Goal: Information Seeking & Learning: Learn about a topic

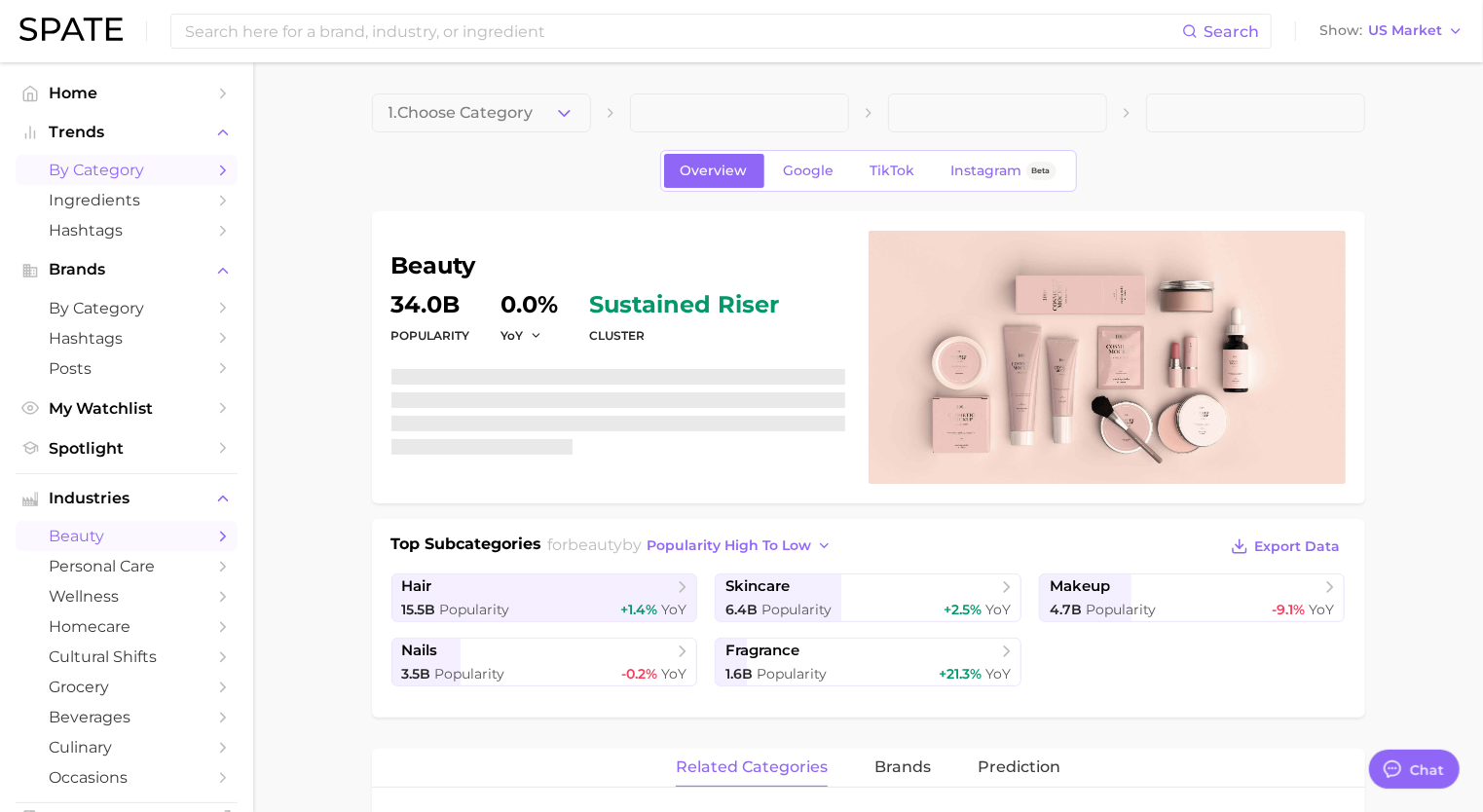
click at [112, 163] on span "by Category" at bounding box center [127, 170] width 156 height 19
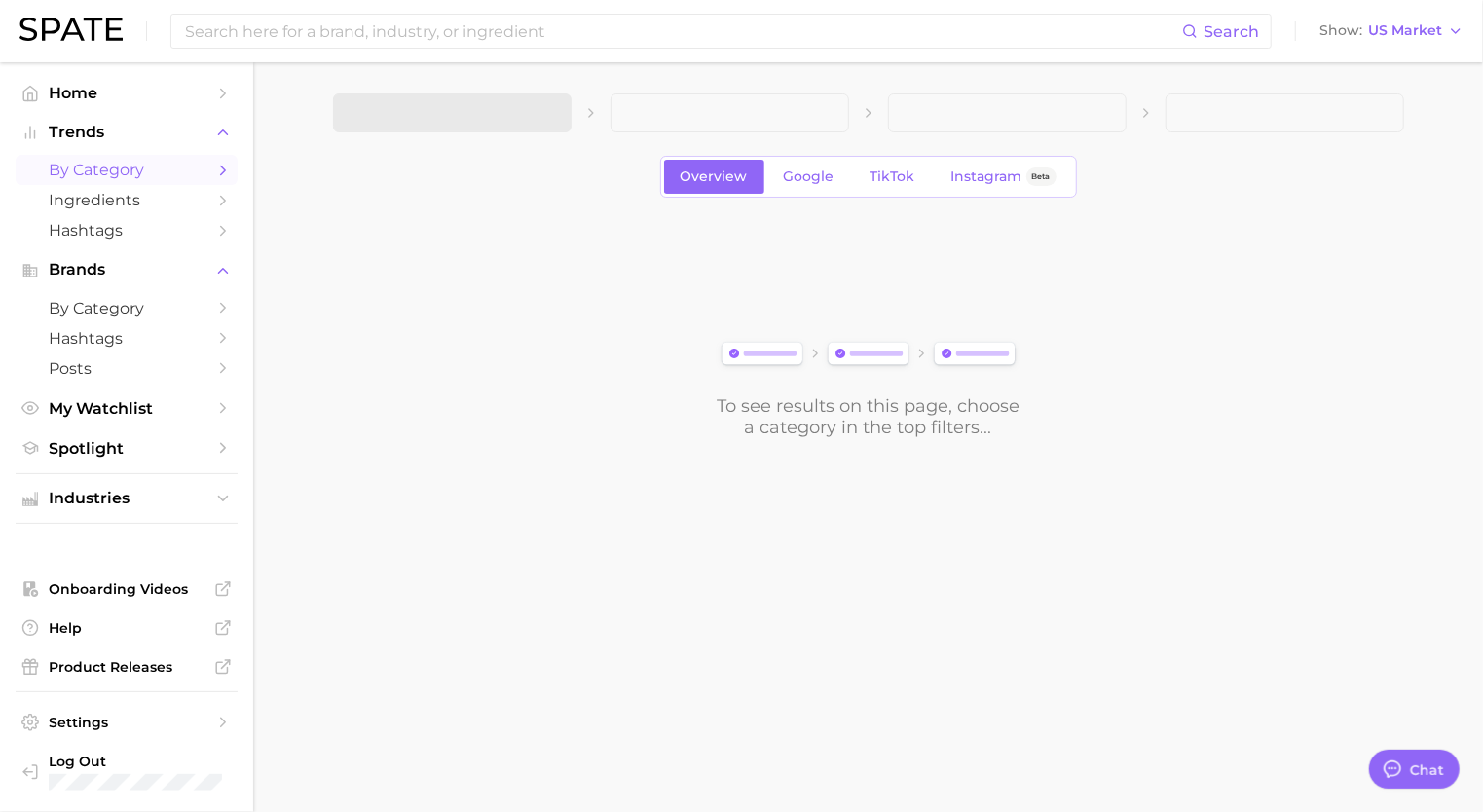
scroll to position [9310, 0]
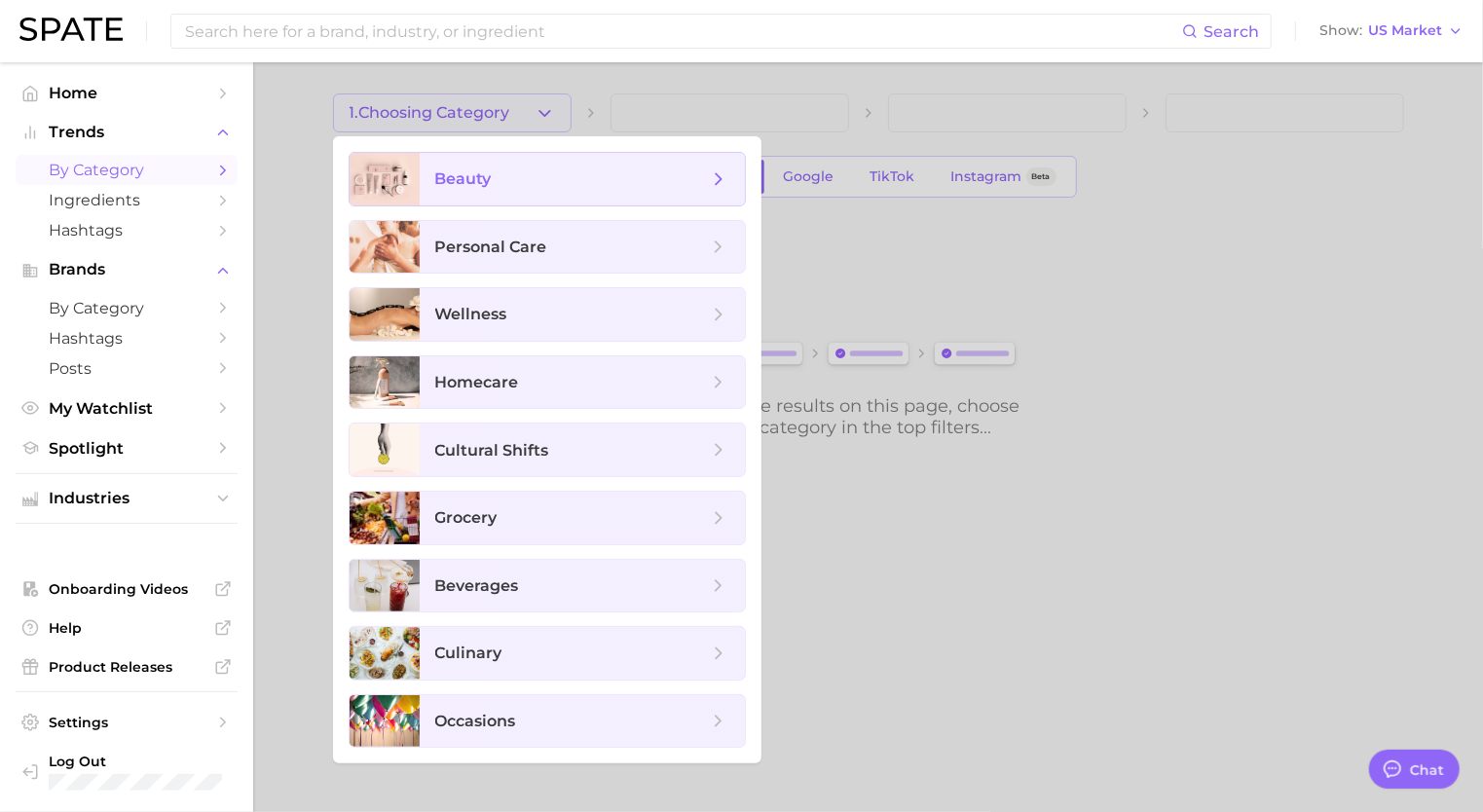
click at [520, 203] on span "beauty" at bounding box center [582, 180] width 325 height 53
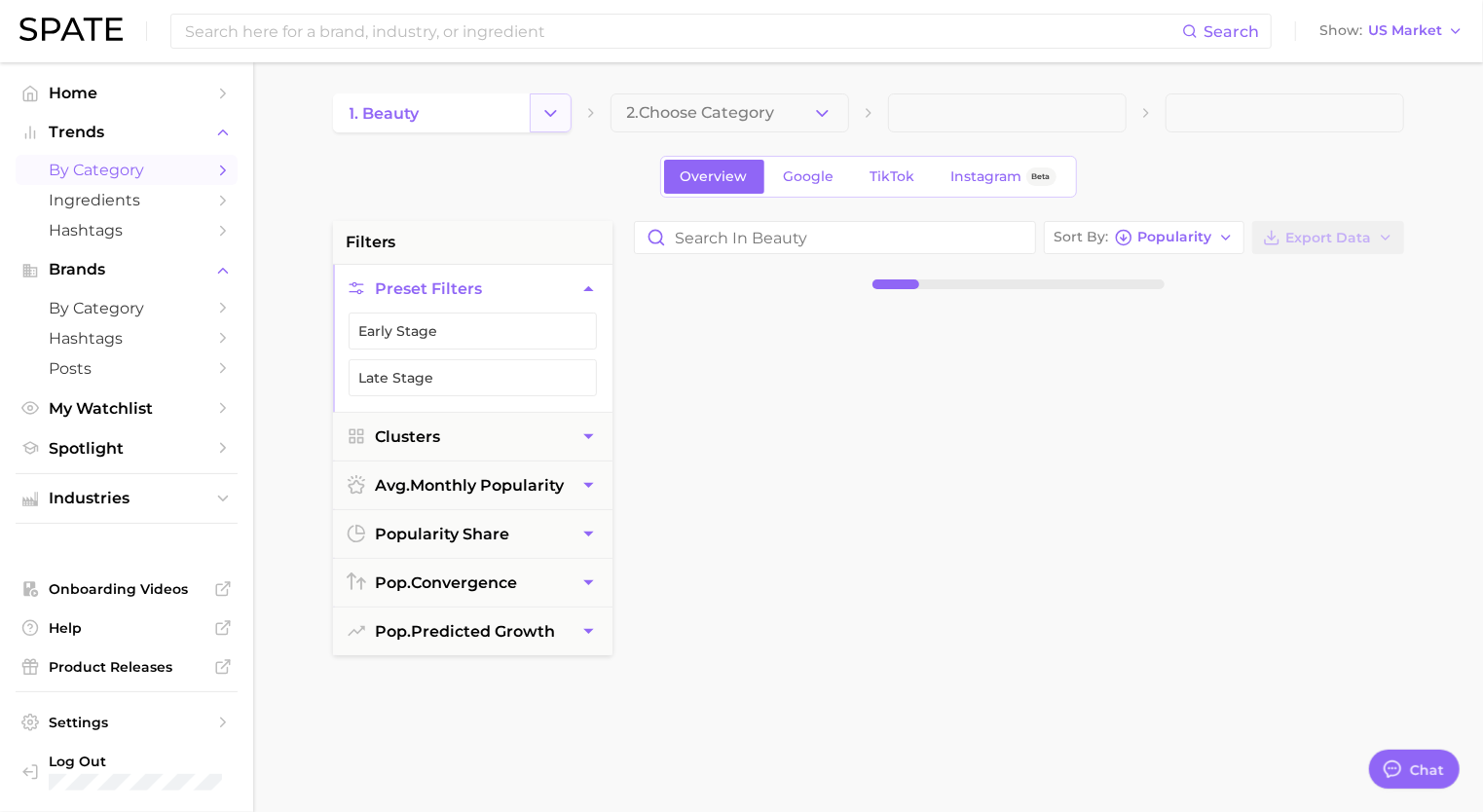
click at [558, 117] on icon "Change Category" at bounding box center [551, 113] width 21 height 20
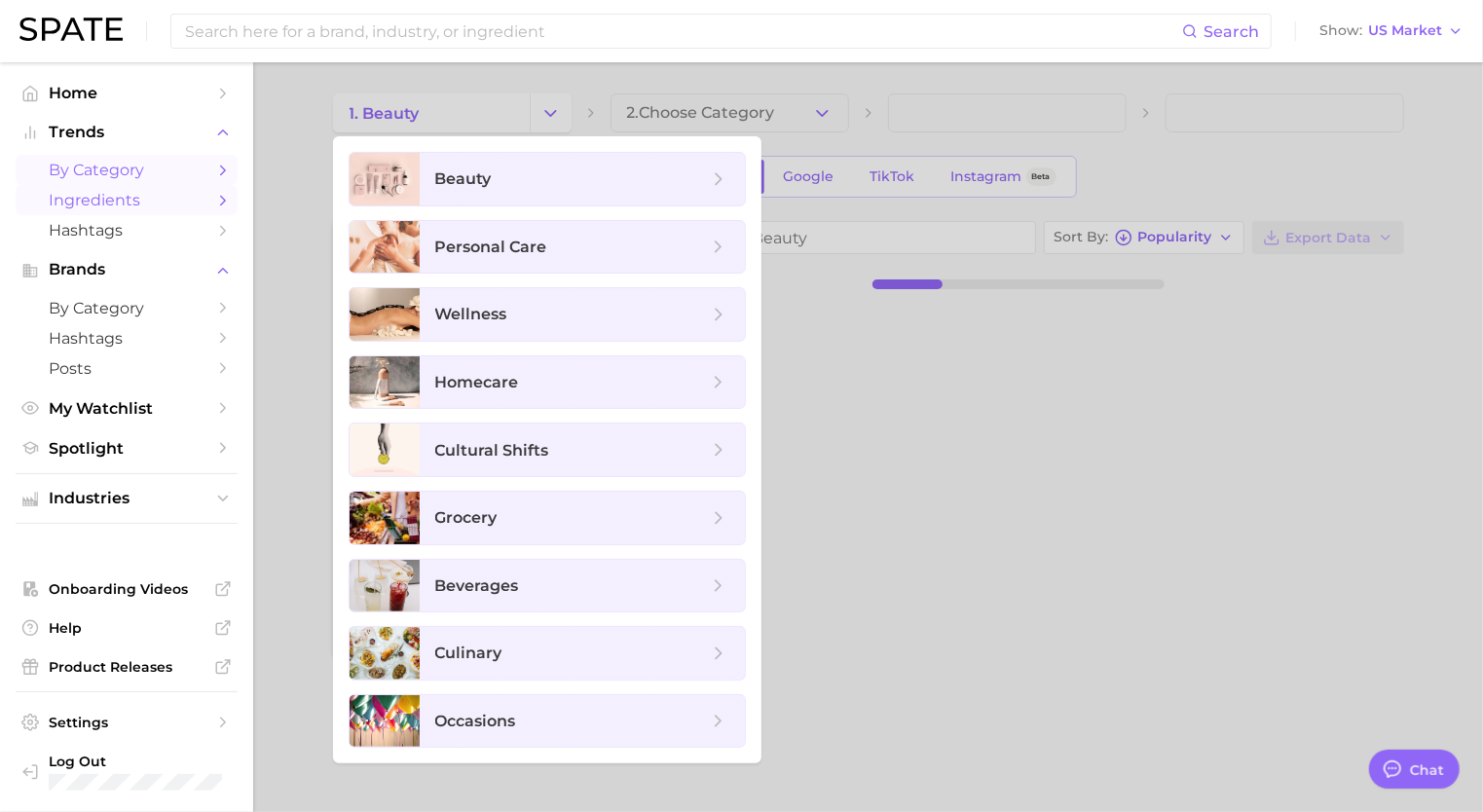
click at [220, 189] on link "Ingredients" at bounding box center [126, 200] width 222 height 30
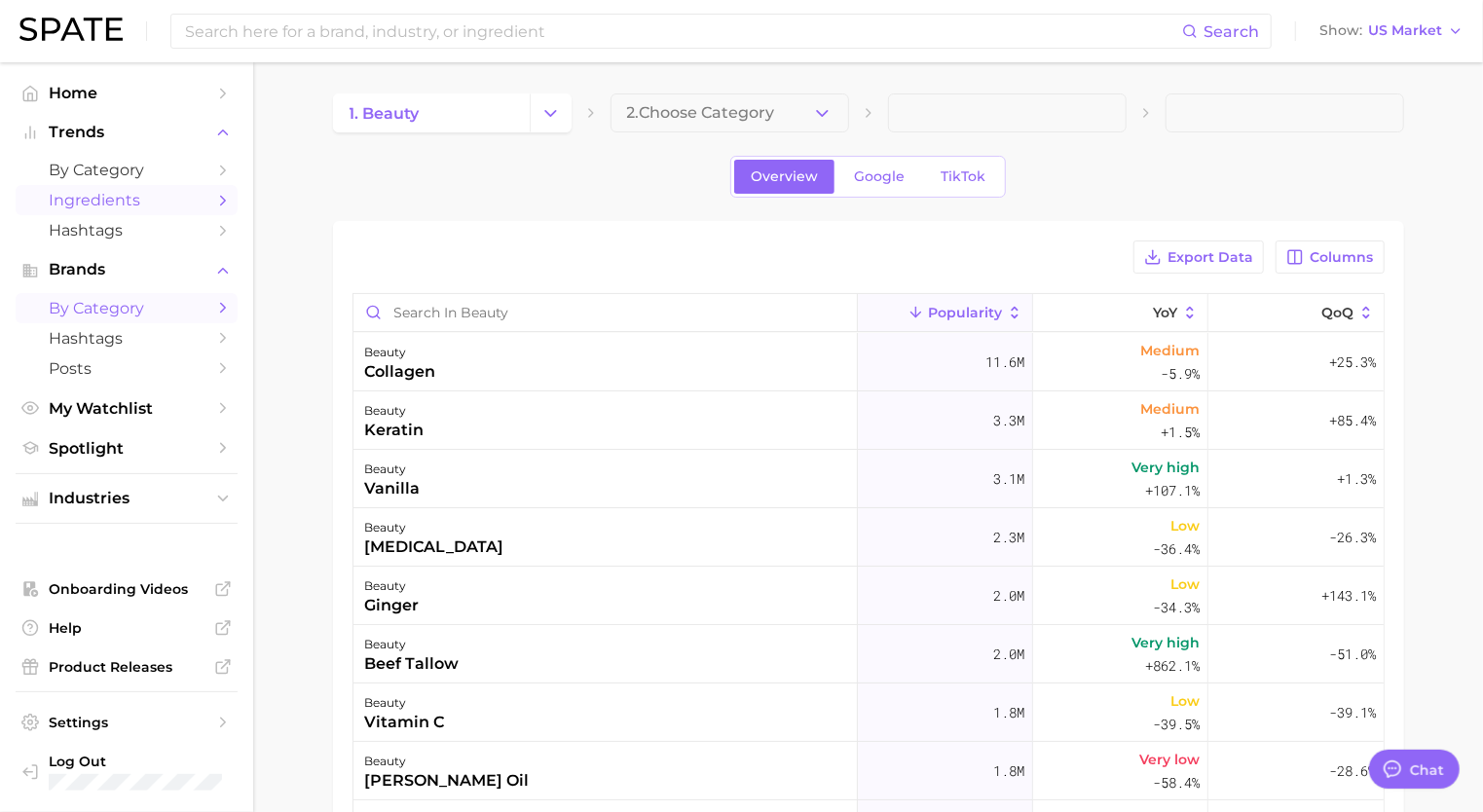
click at [132, 312] on span "by Category" at bounding box center [127, 307] width 156 height 19
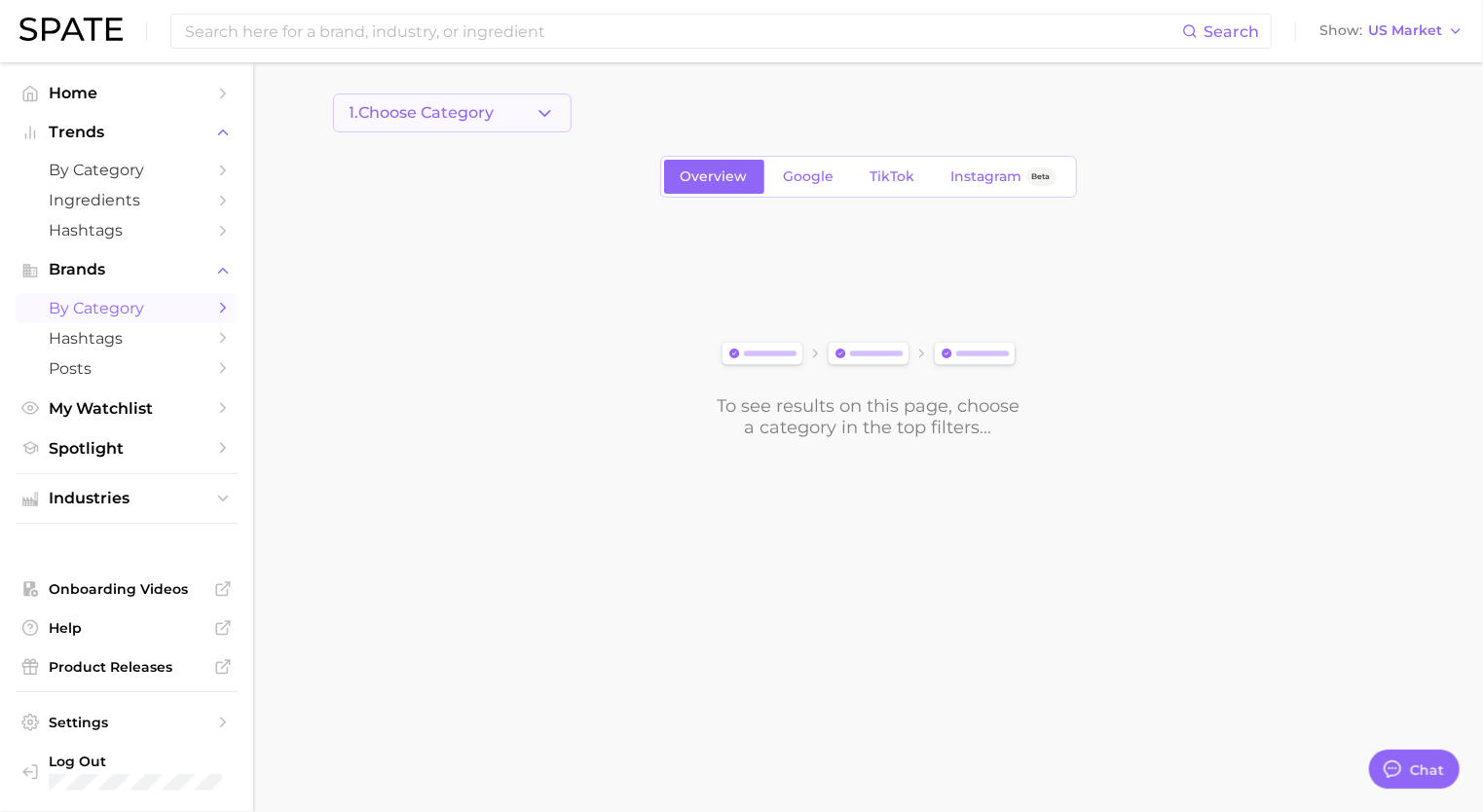
click at [468, 106] on span "1. Choose Category" at bounding box center [422, 113] width 145 height 18
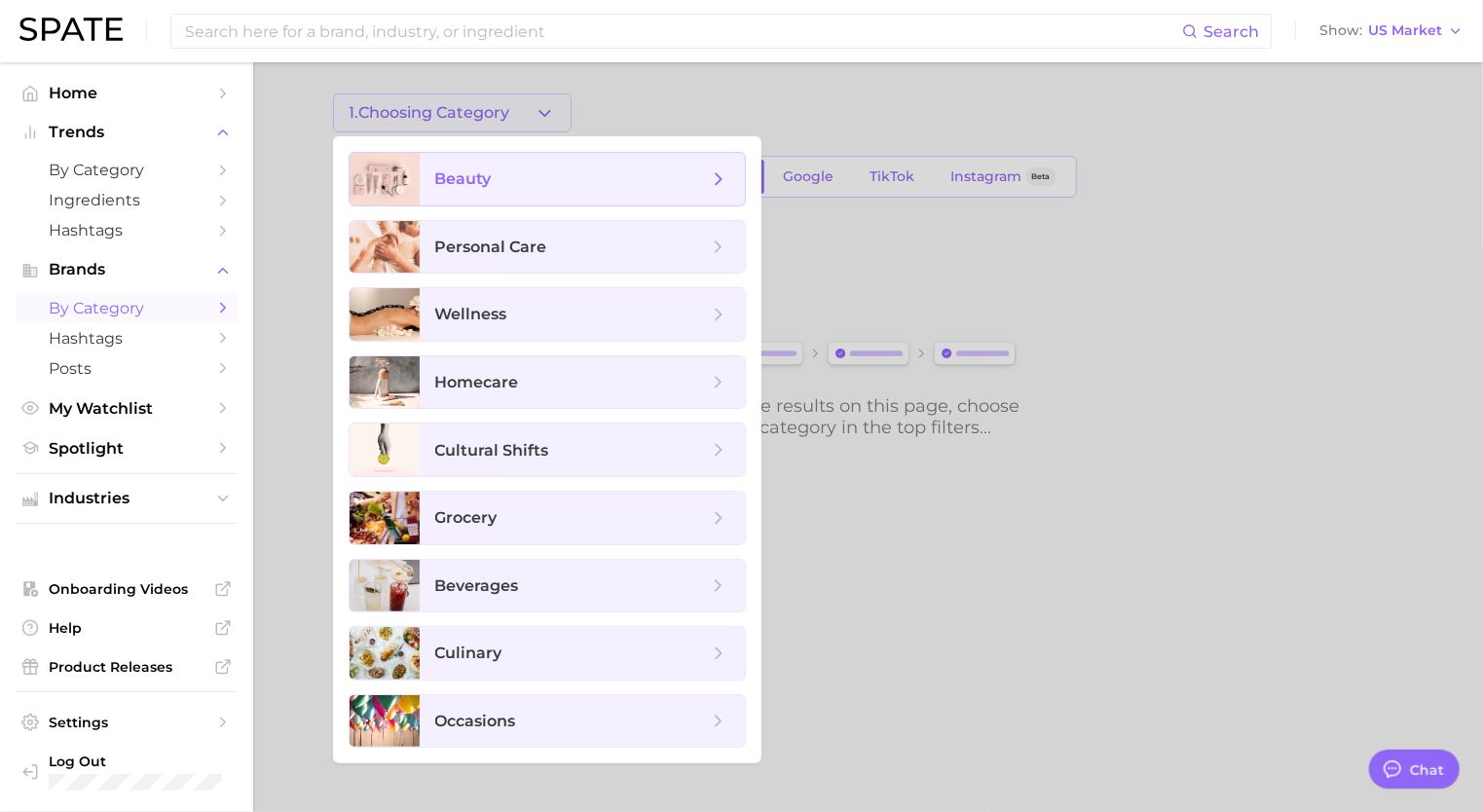
click at [504, 175] on span "beauty" at bounding box center [571, 180] width 272 height 21
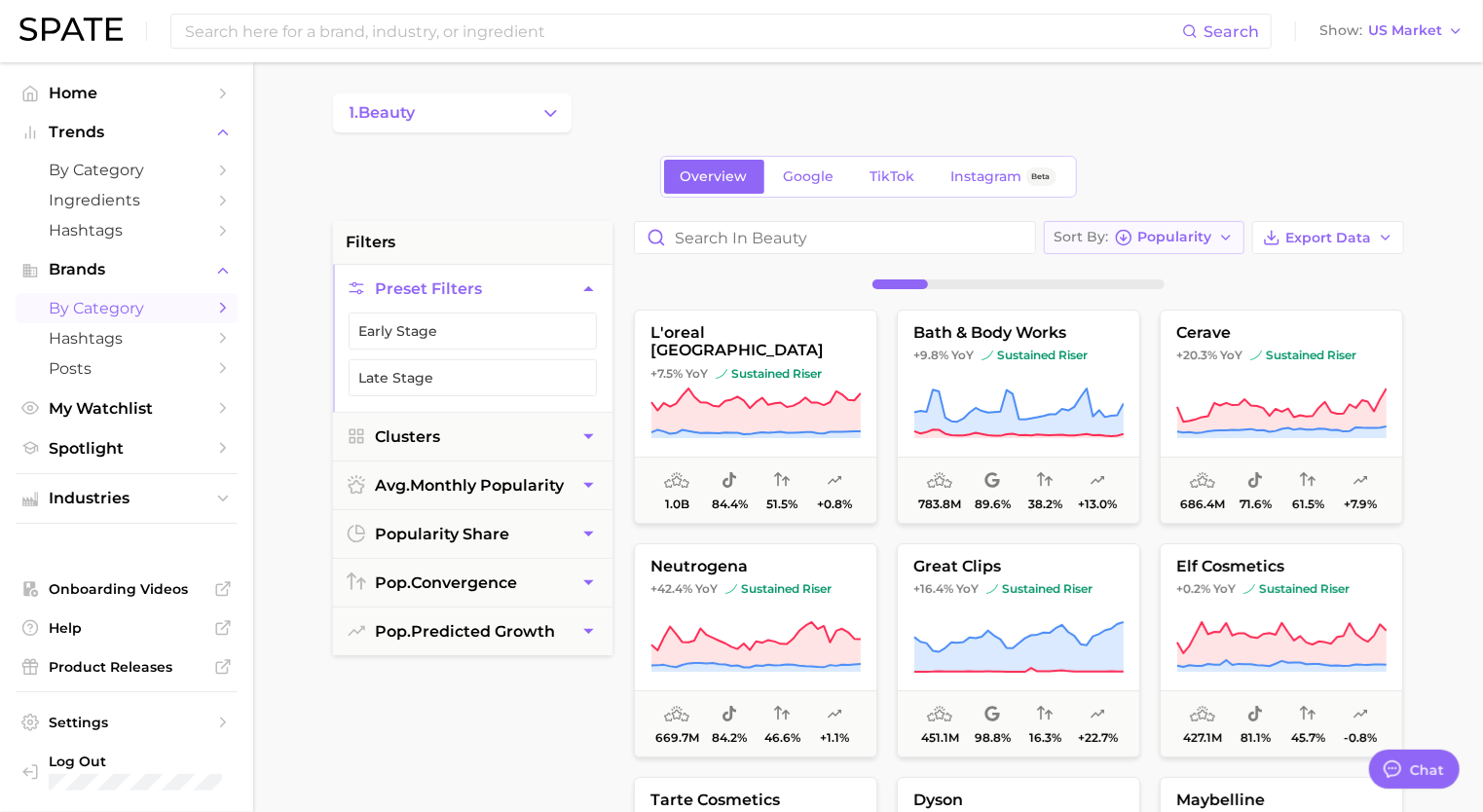
click at [1206, 242] on span "Popularity" at bounding box center [1175, 236] width 74 height 11
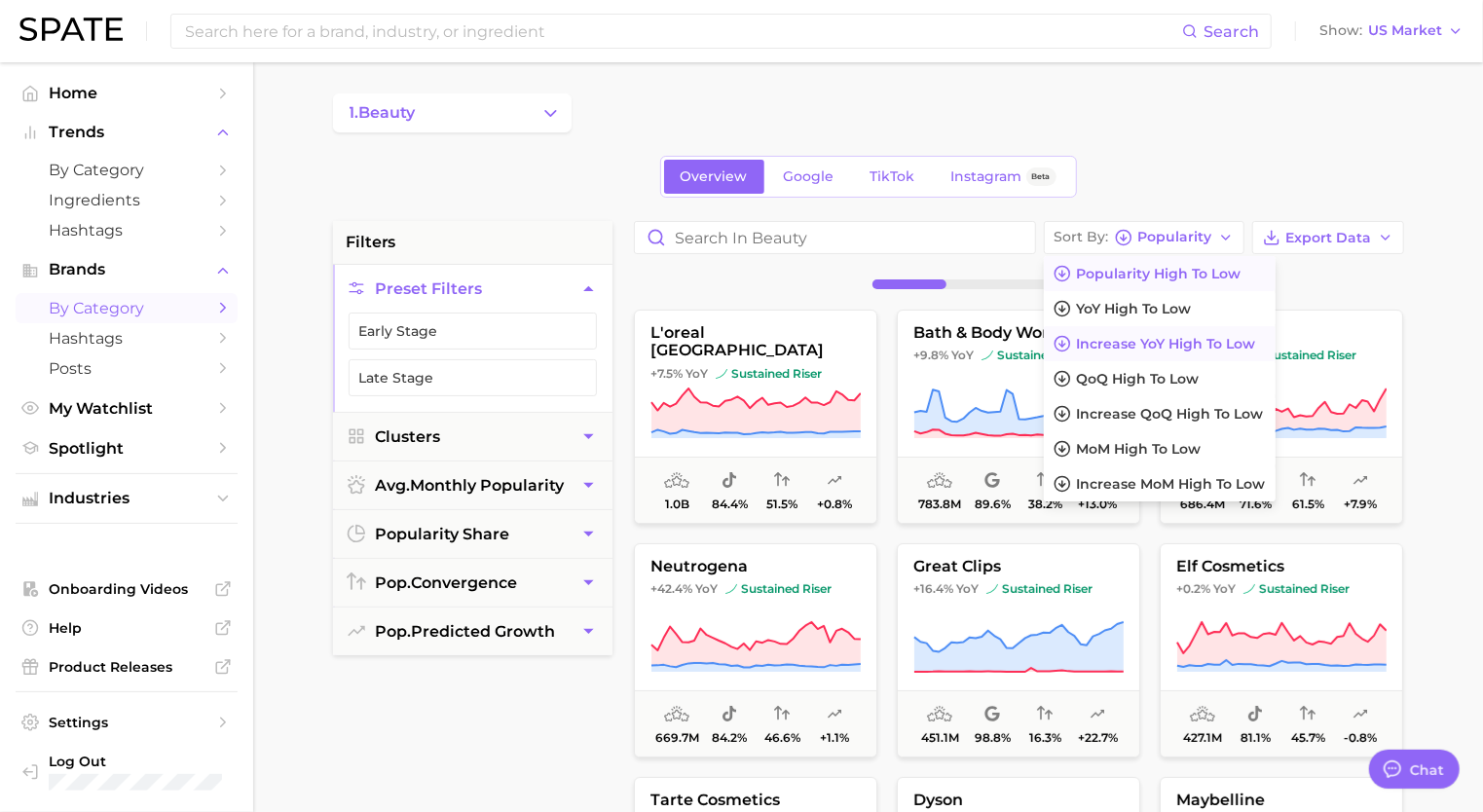
click at [1180, 336] on span "Increase YoY high to low" at bounding box center [1167, 344] width 180 height 17
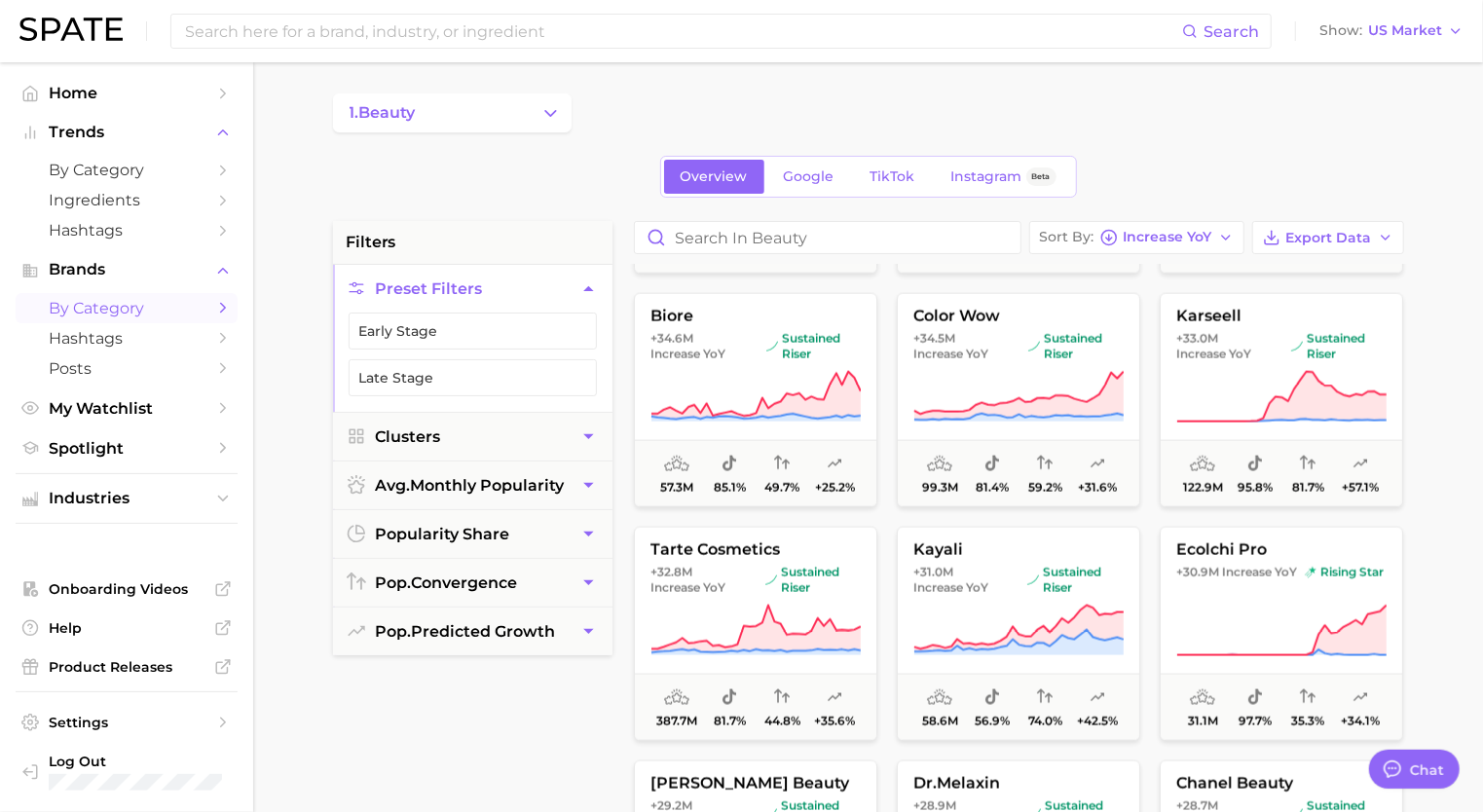
scroll to position [1617, 0]
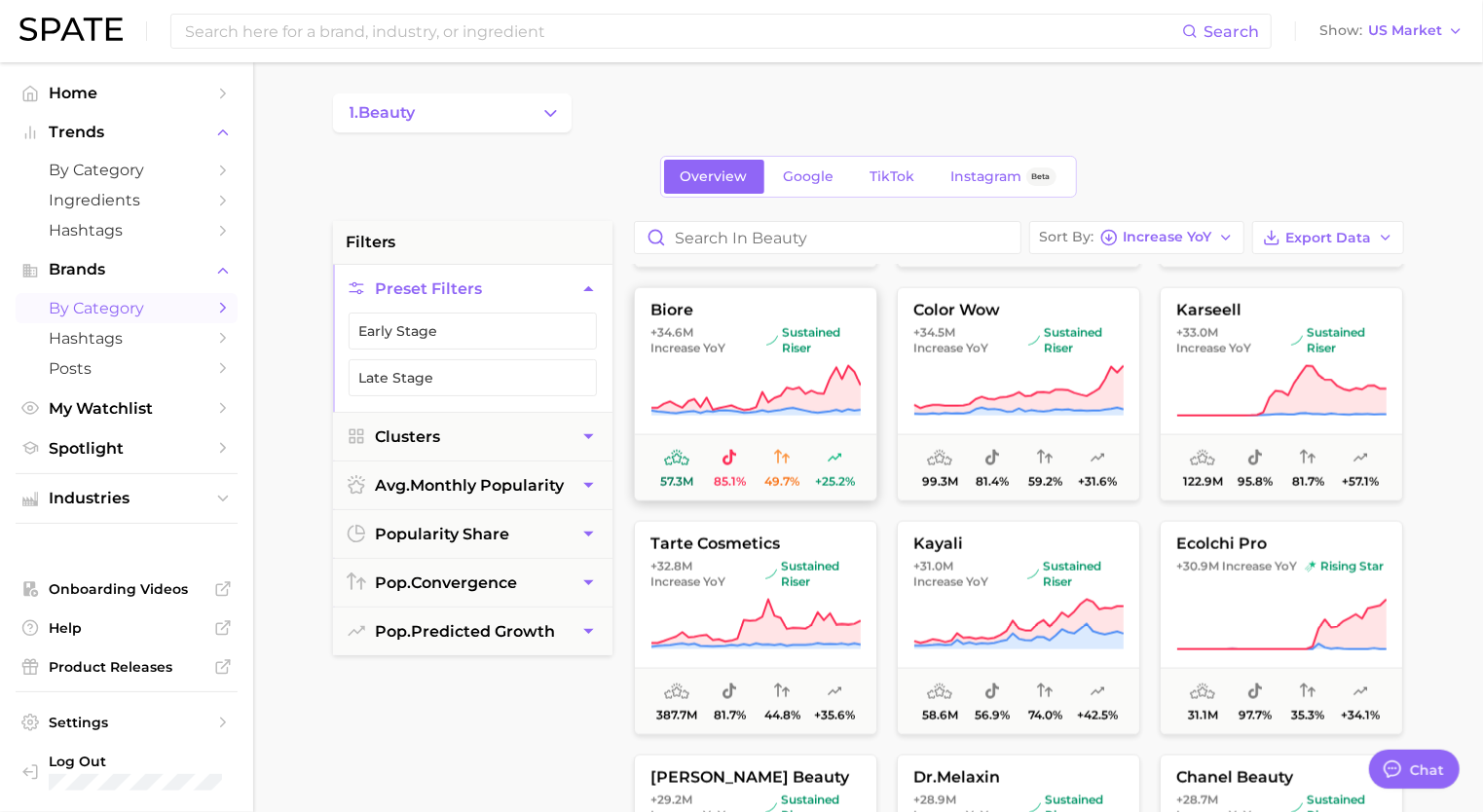
click at [760, 374] on icon at bounding box center [755, 391] width 210 height 55
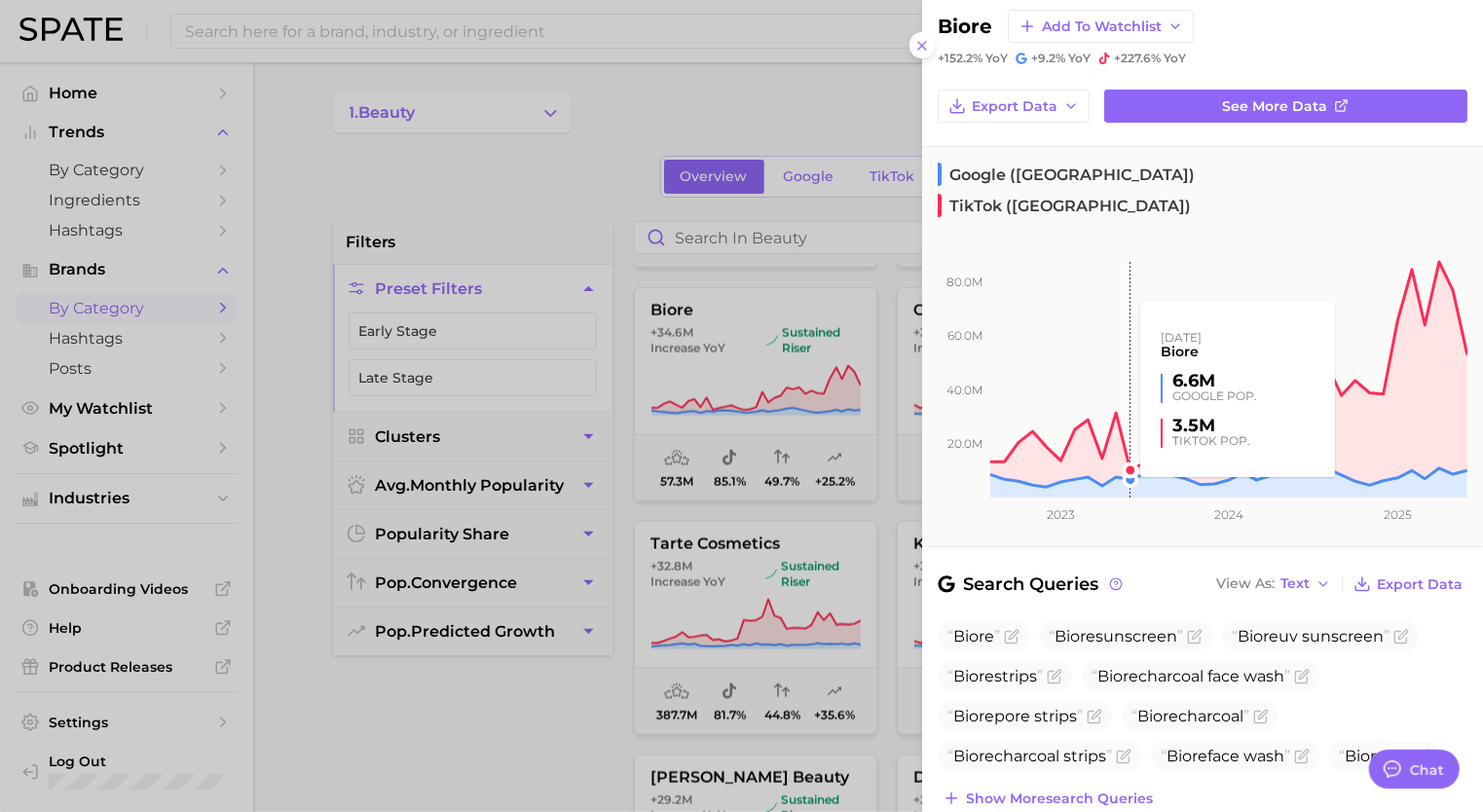
scroll to position [39, 0]
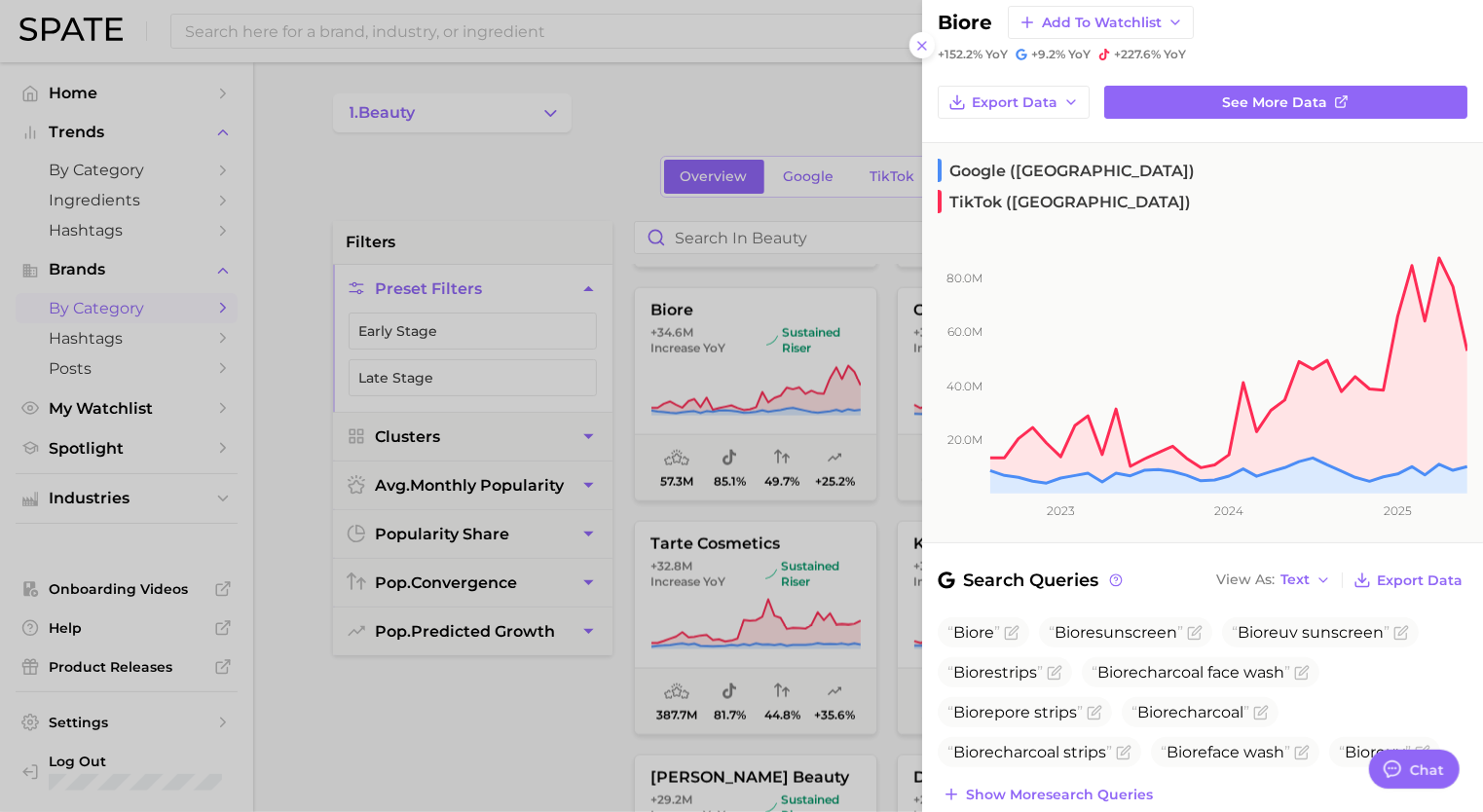
click at [564, 778] on div at bounding box center [741, 406] width 1483 height 812
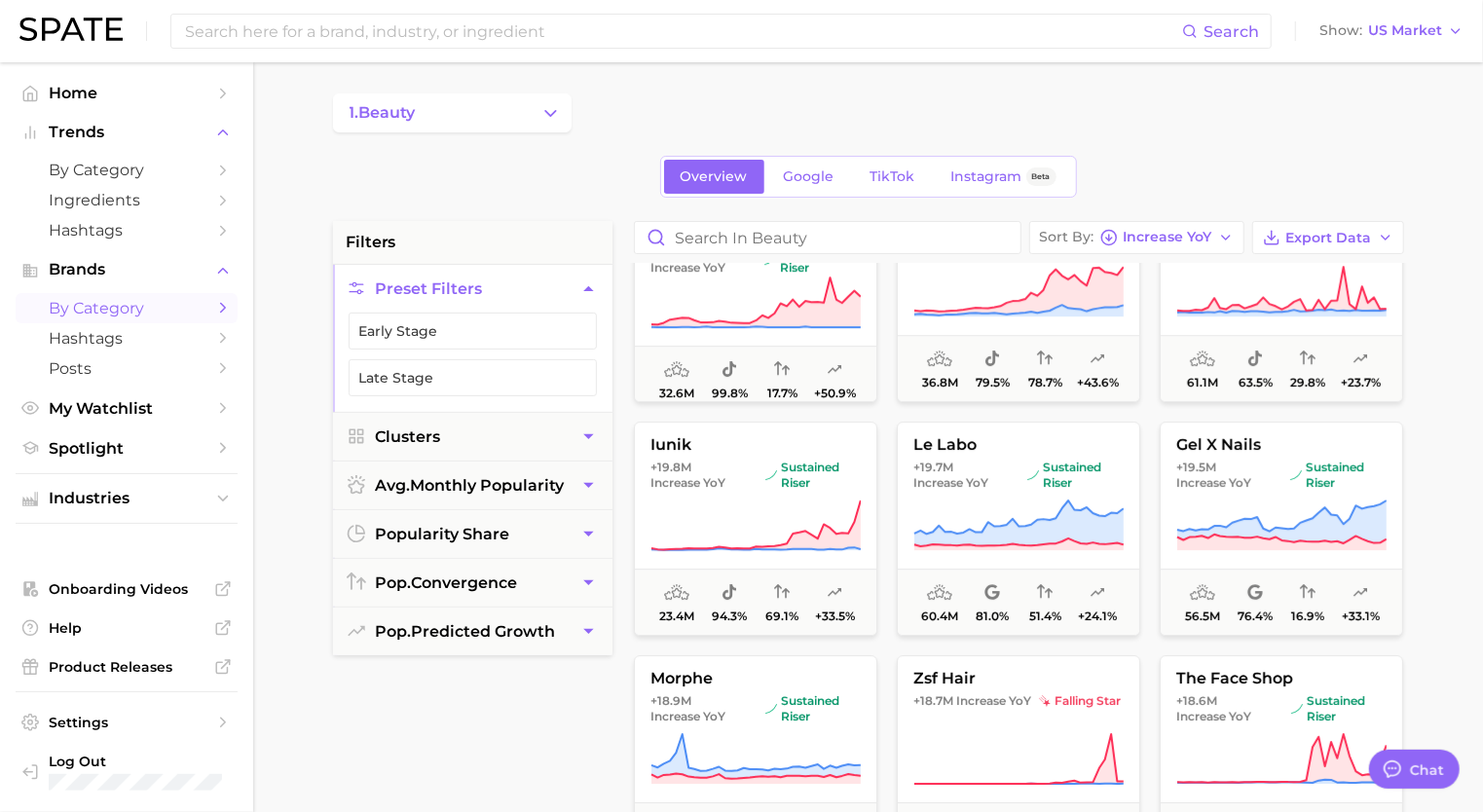
scroll to position [3820, 0]
click at [1164, 238] on span "Increase YoY" at bounding box center [1168, 236] width 89 height 11
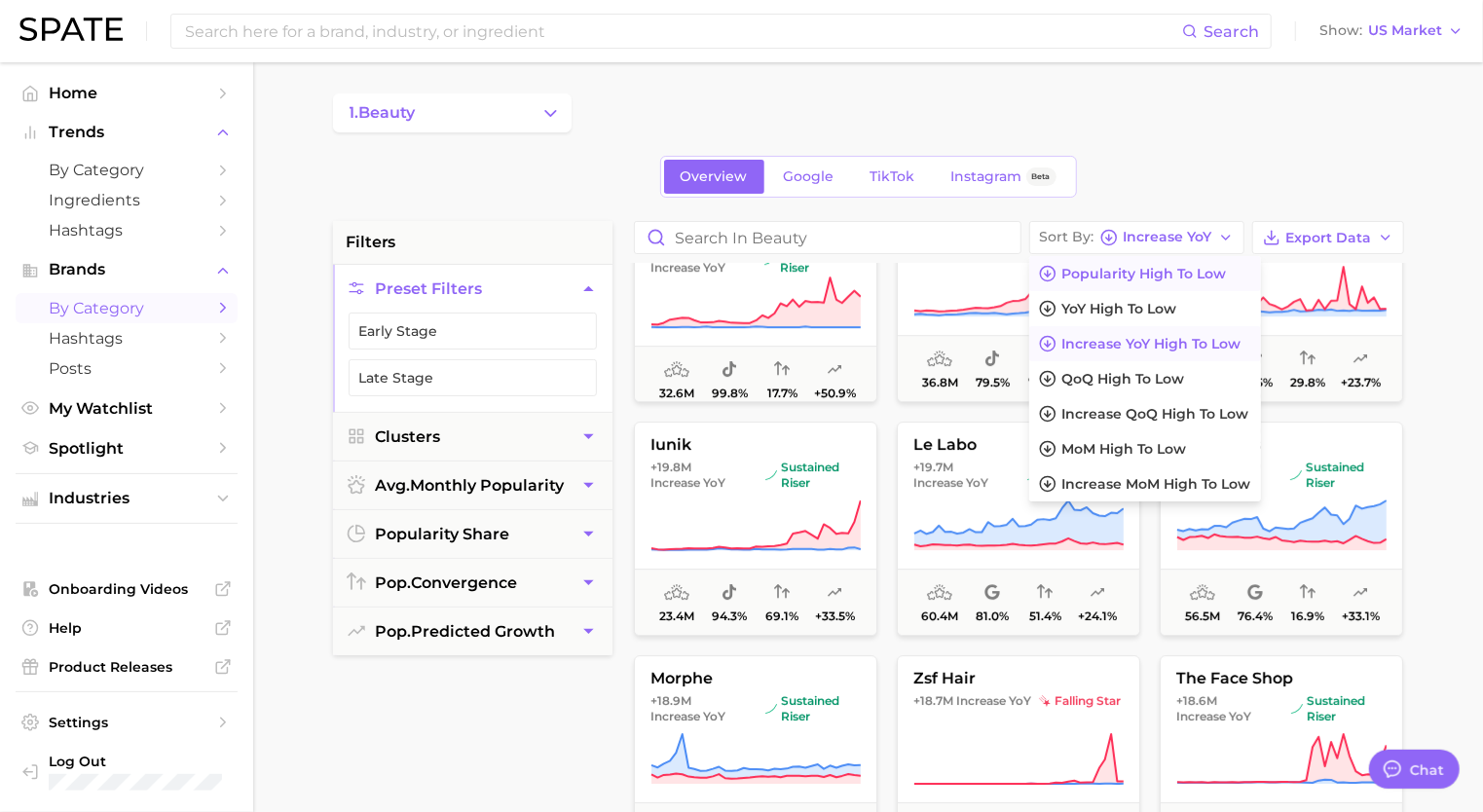
click at [1119, 268] on span "Popularity high to low" at bounding box center [1144, 273] width 165 height 17
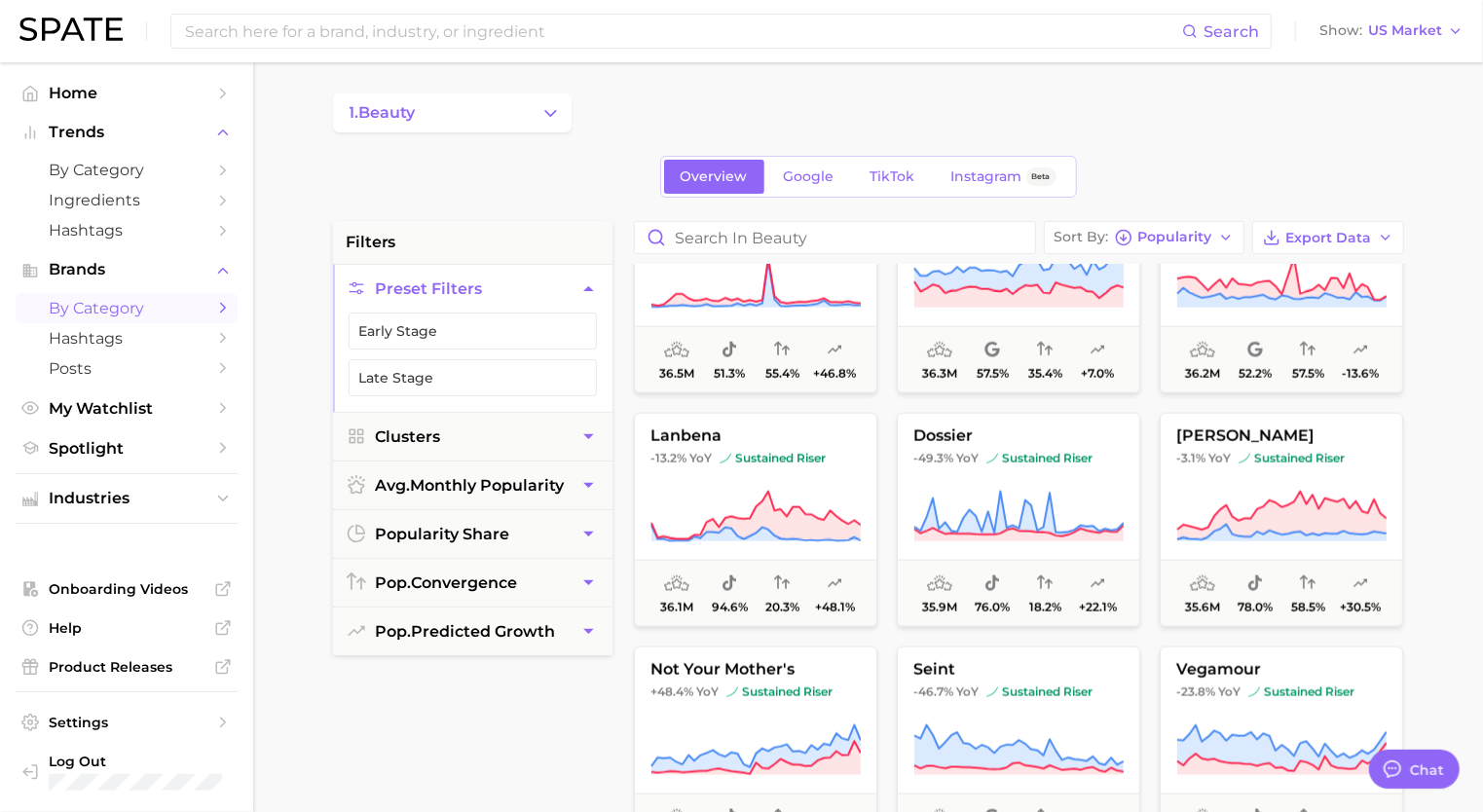
scroll to position [14822, 0]
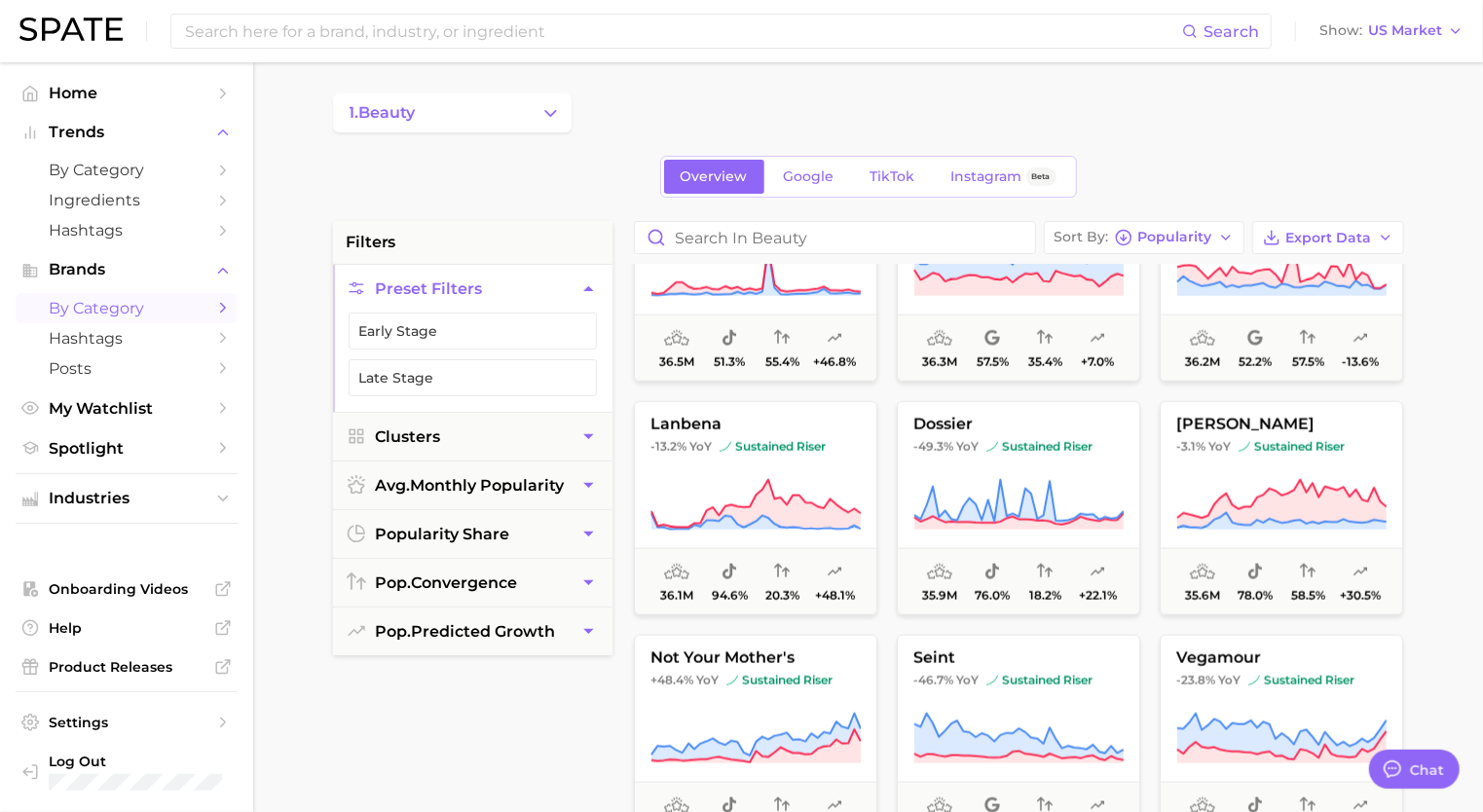
type textarea "x"
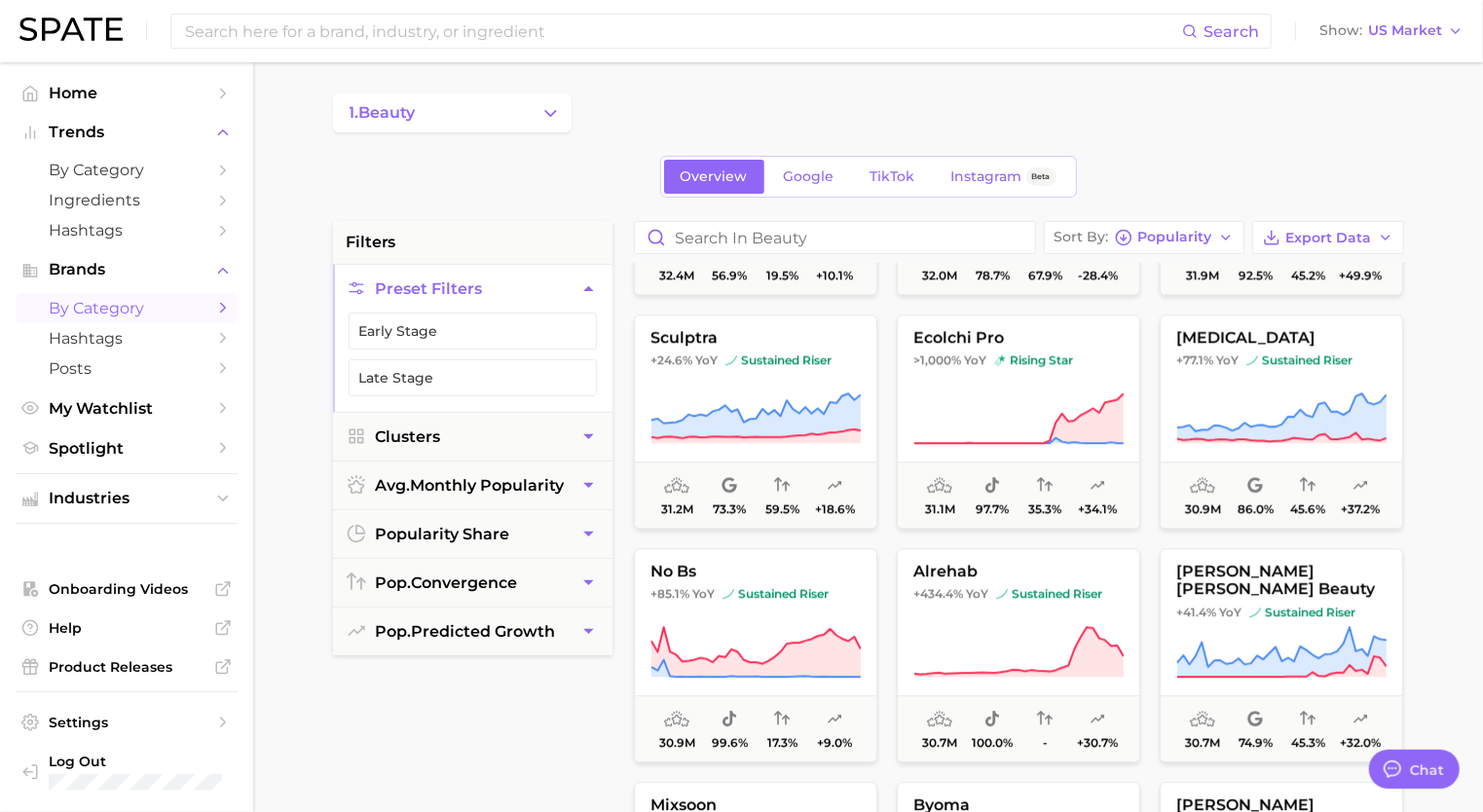
scroll to position [16546, 0]
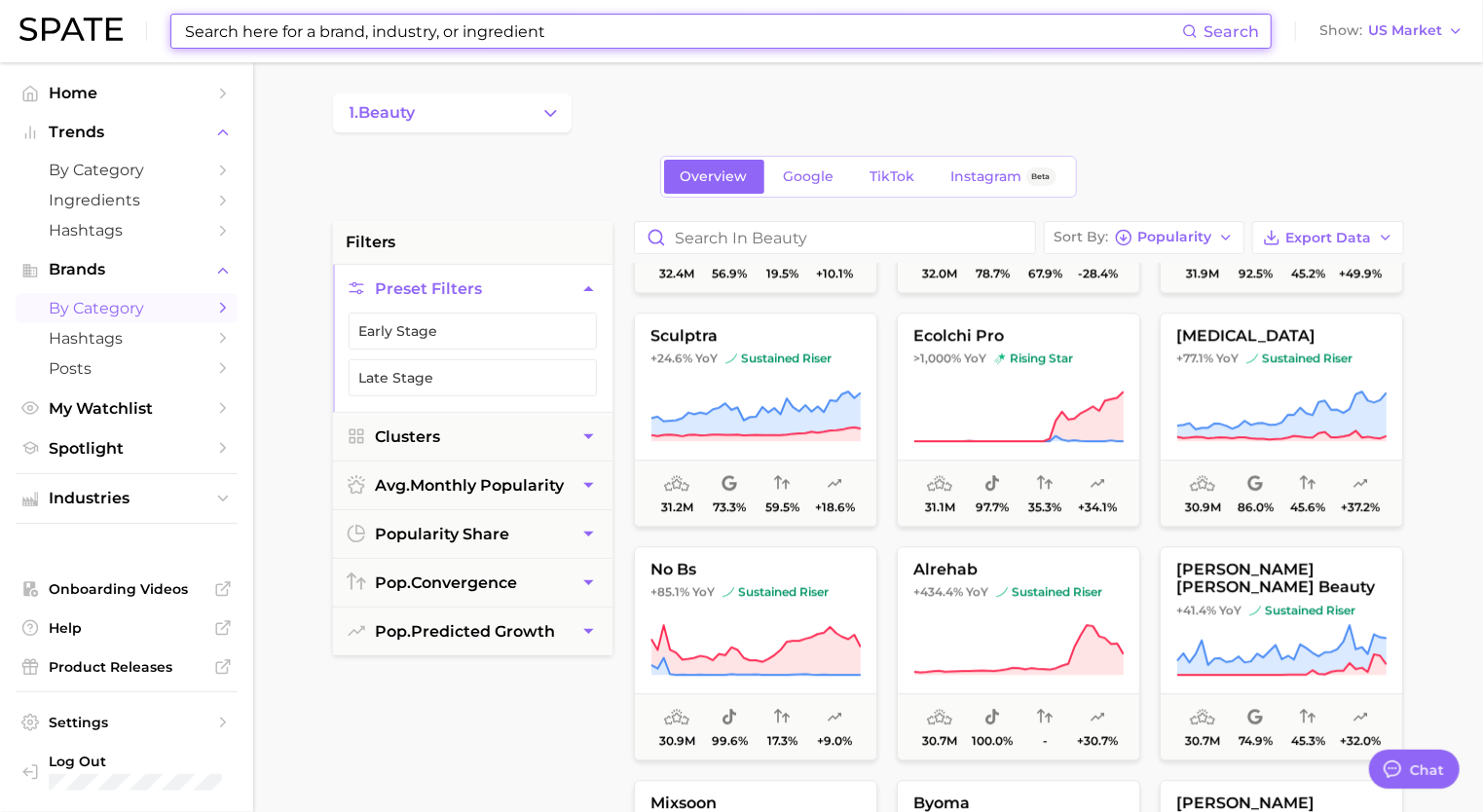
click at [487, 40] on input at bounding box center [683, 31] width 1000 height 33
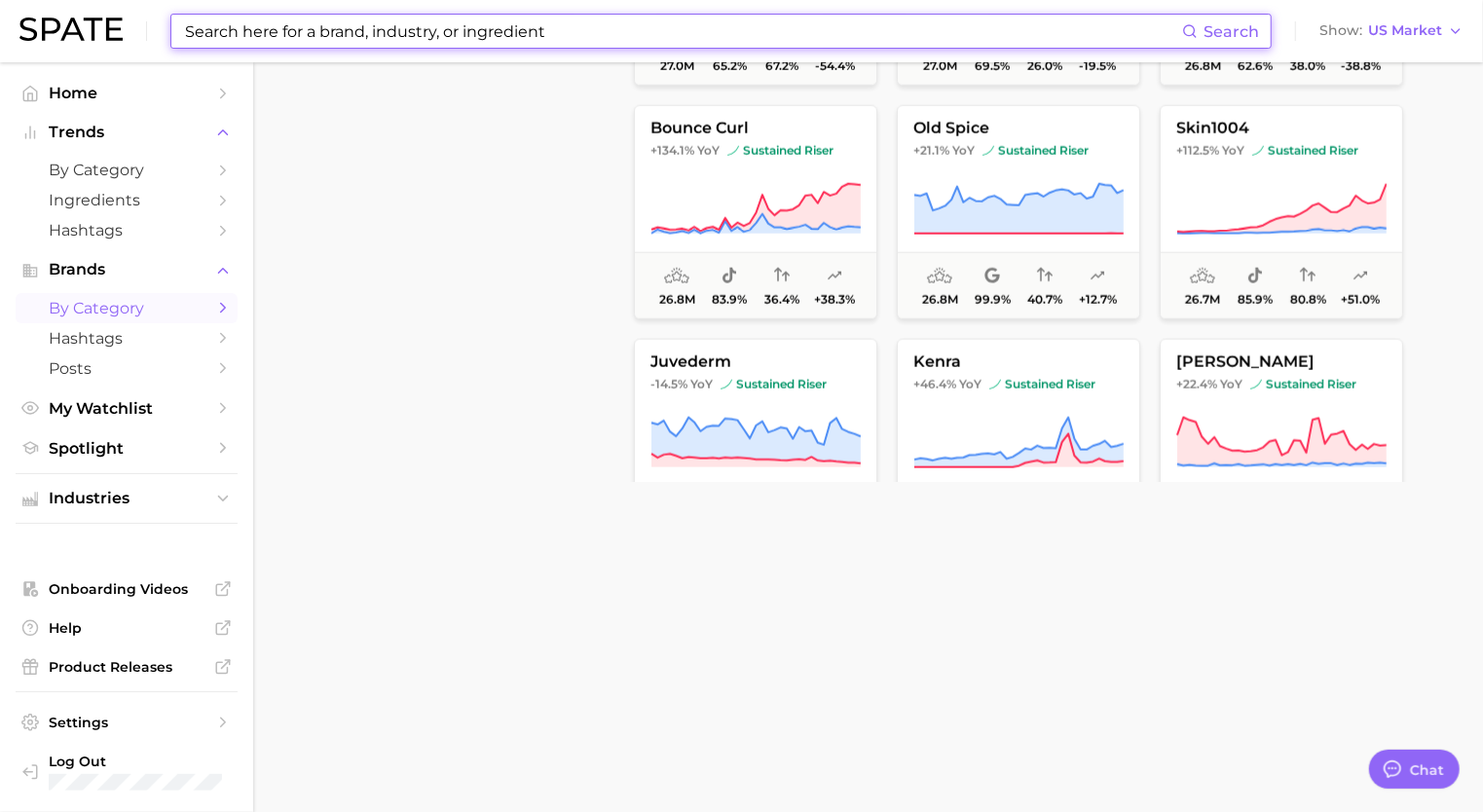
scroll to position [18592, 0]
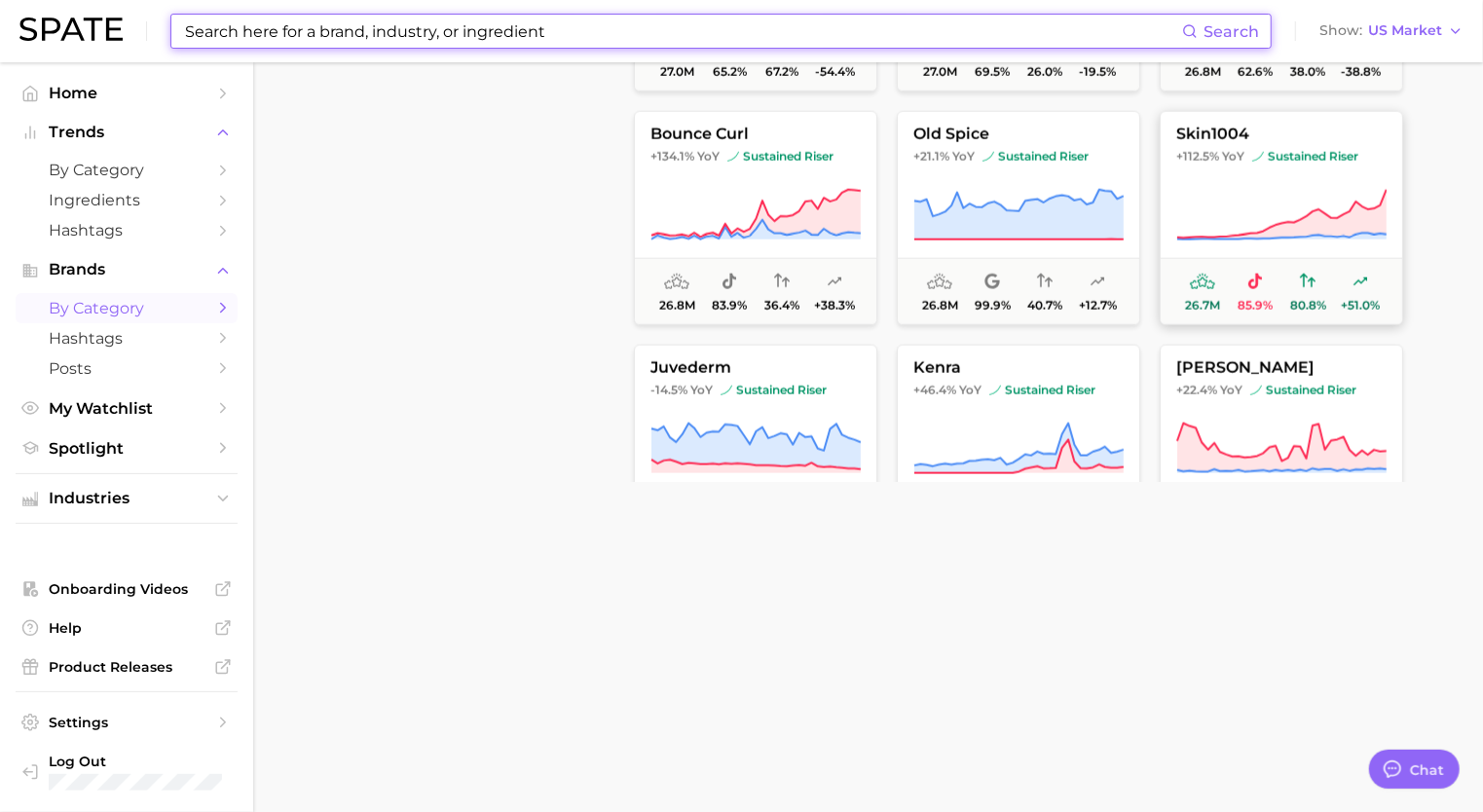
click at [1192, 202] on icon at bounding box center [1281, 216] width 210 height 55
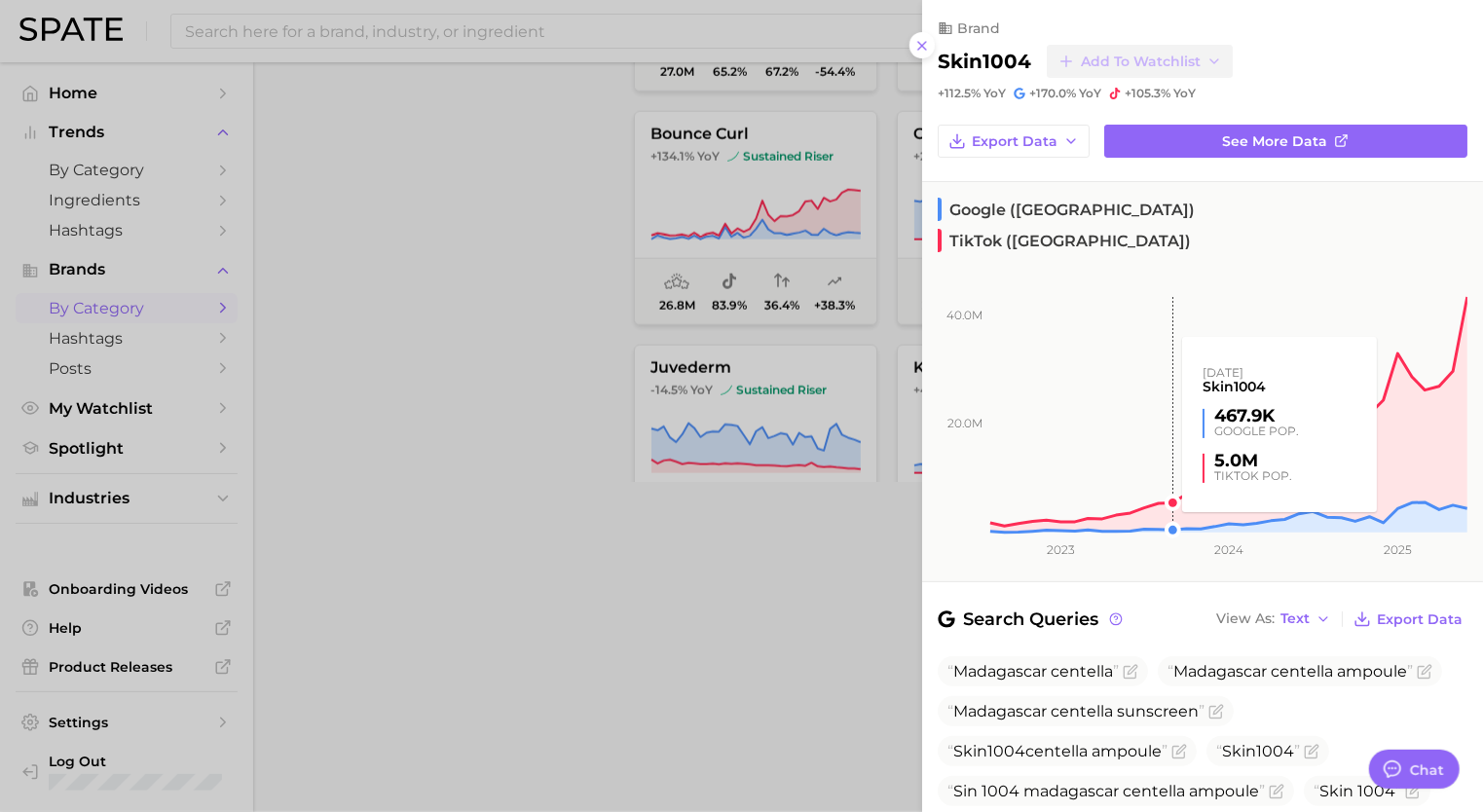
scroll to position [117, 0]
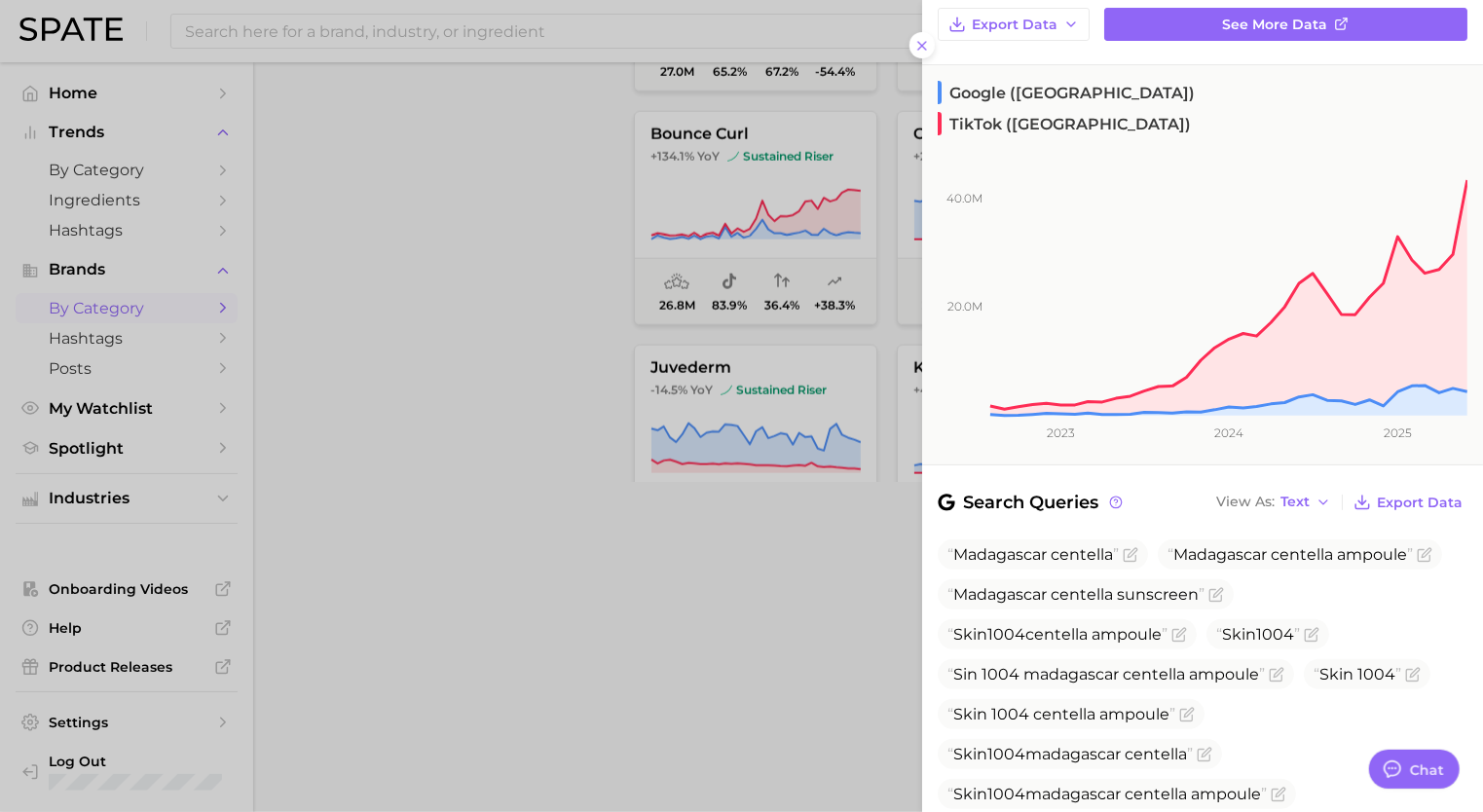
click at [506, 408] on div at bounding box center [741, 406] width 1483 height 812
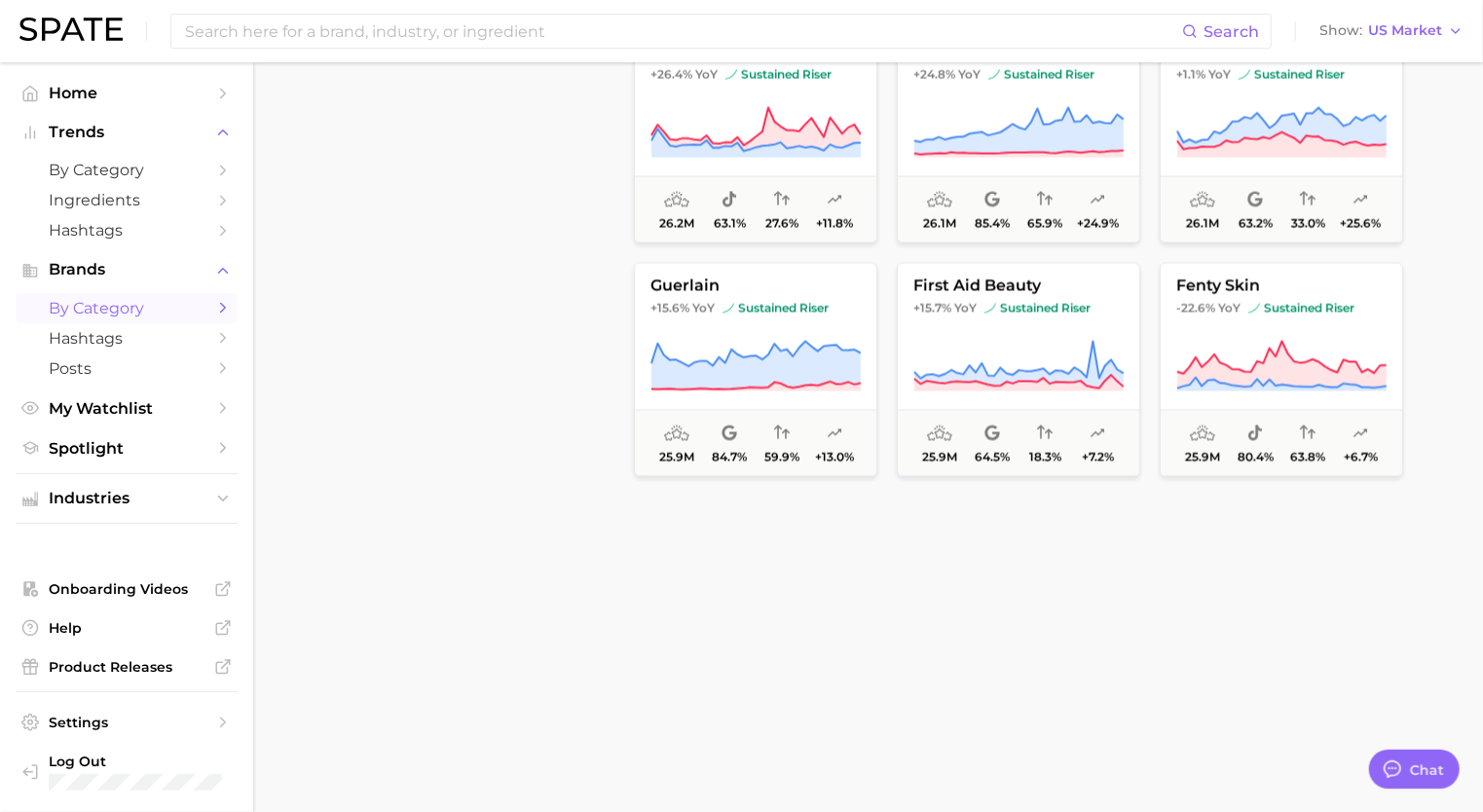
scroll to position [19379, 0]
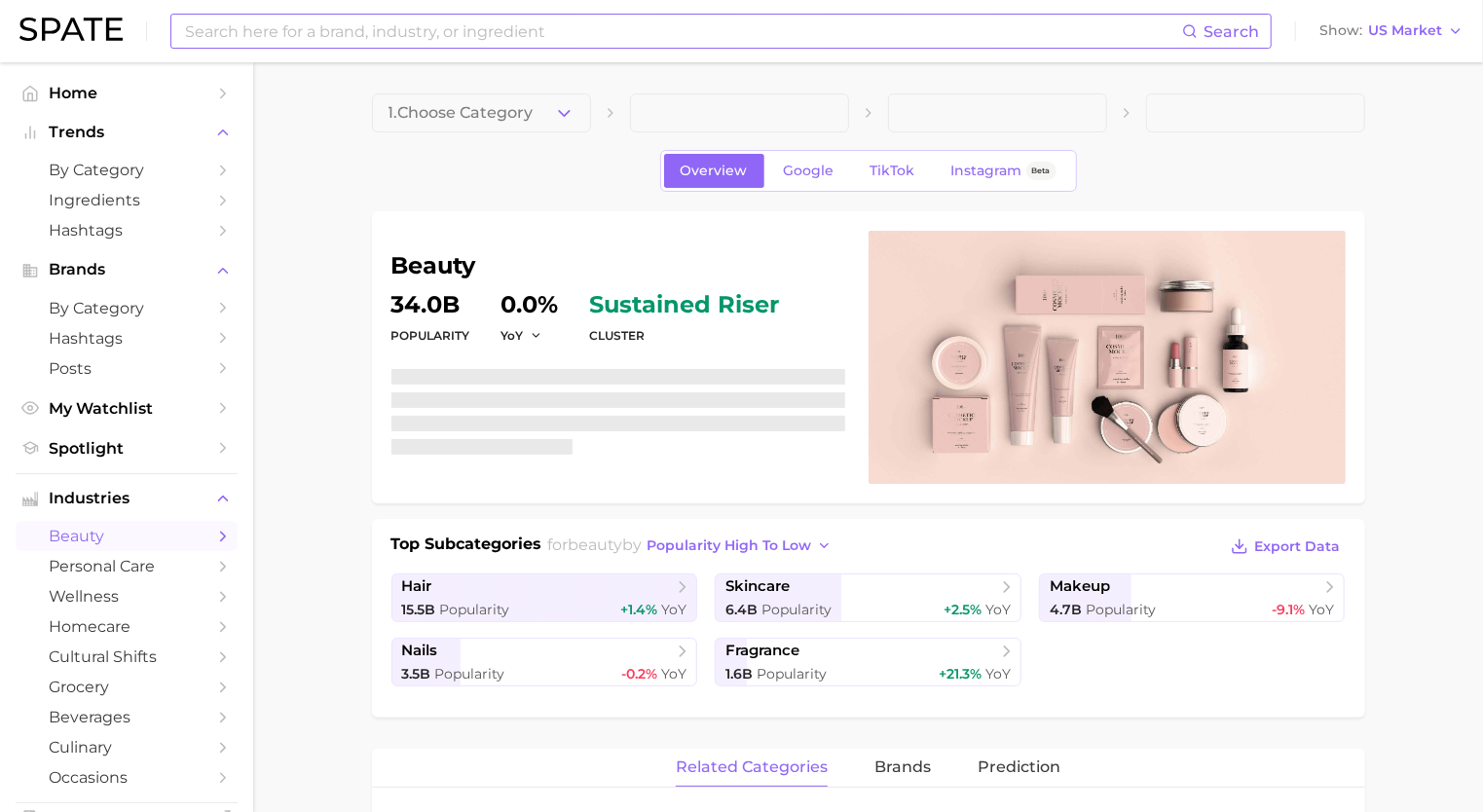
click at [545, 38] on input at bounding box center [683, 31] width 1000 height 33
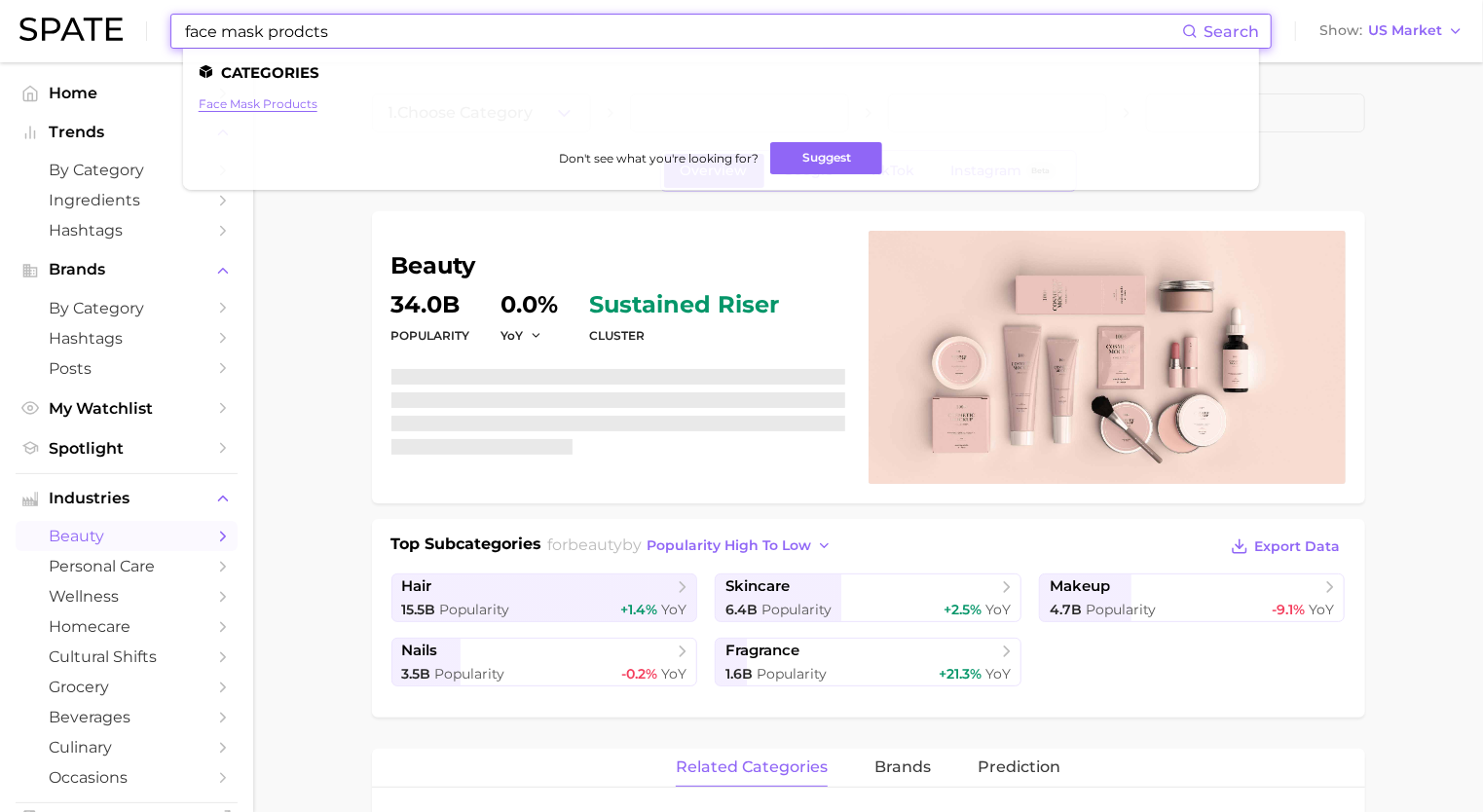
click at [273, 101] on link "face mask products" at bounding box center [259, 103] width 119 height 15
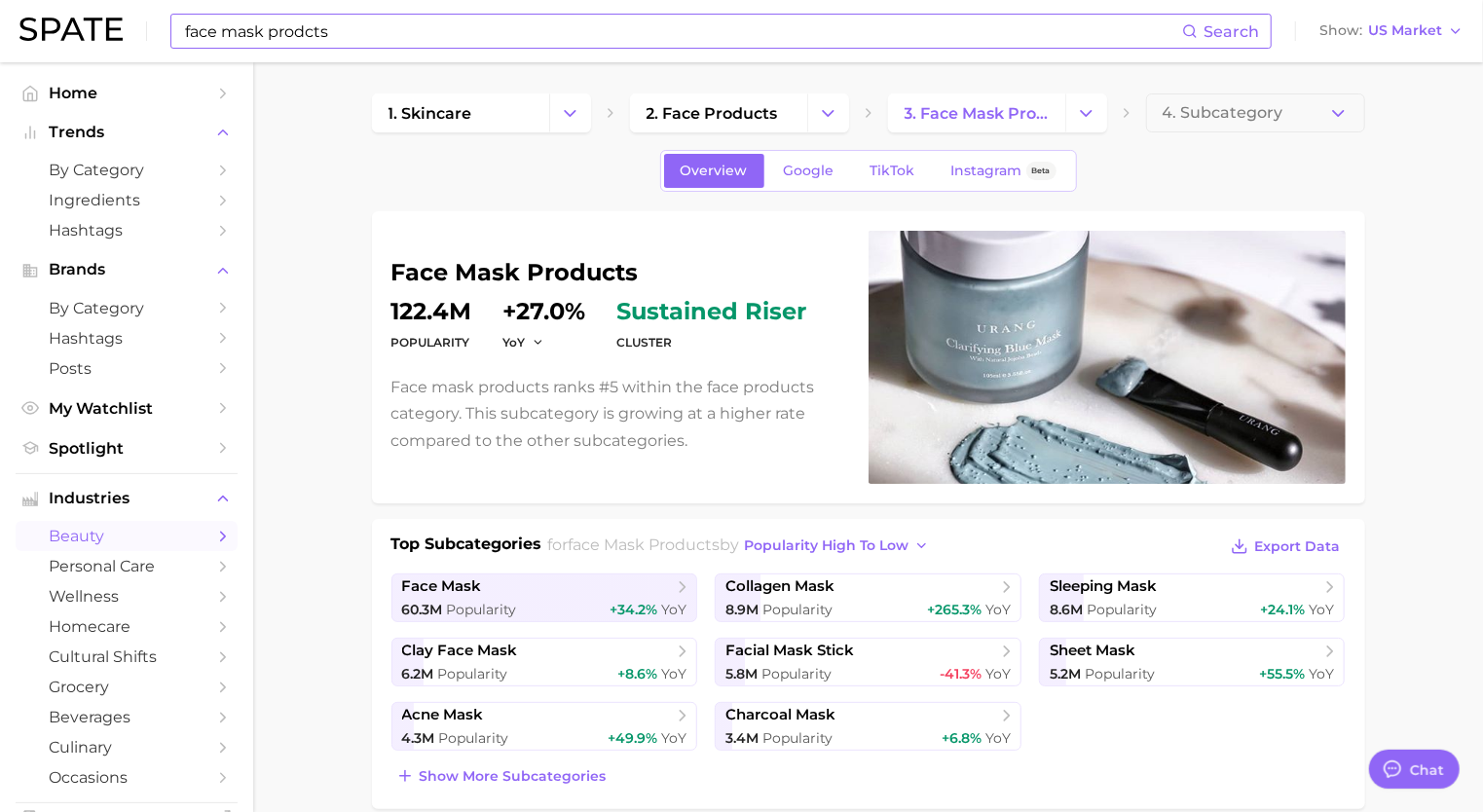
scroll to position [9310, 0]
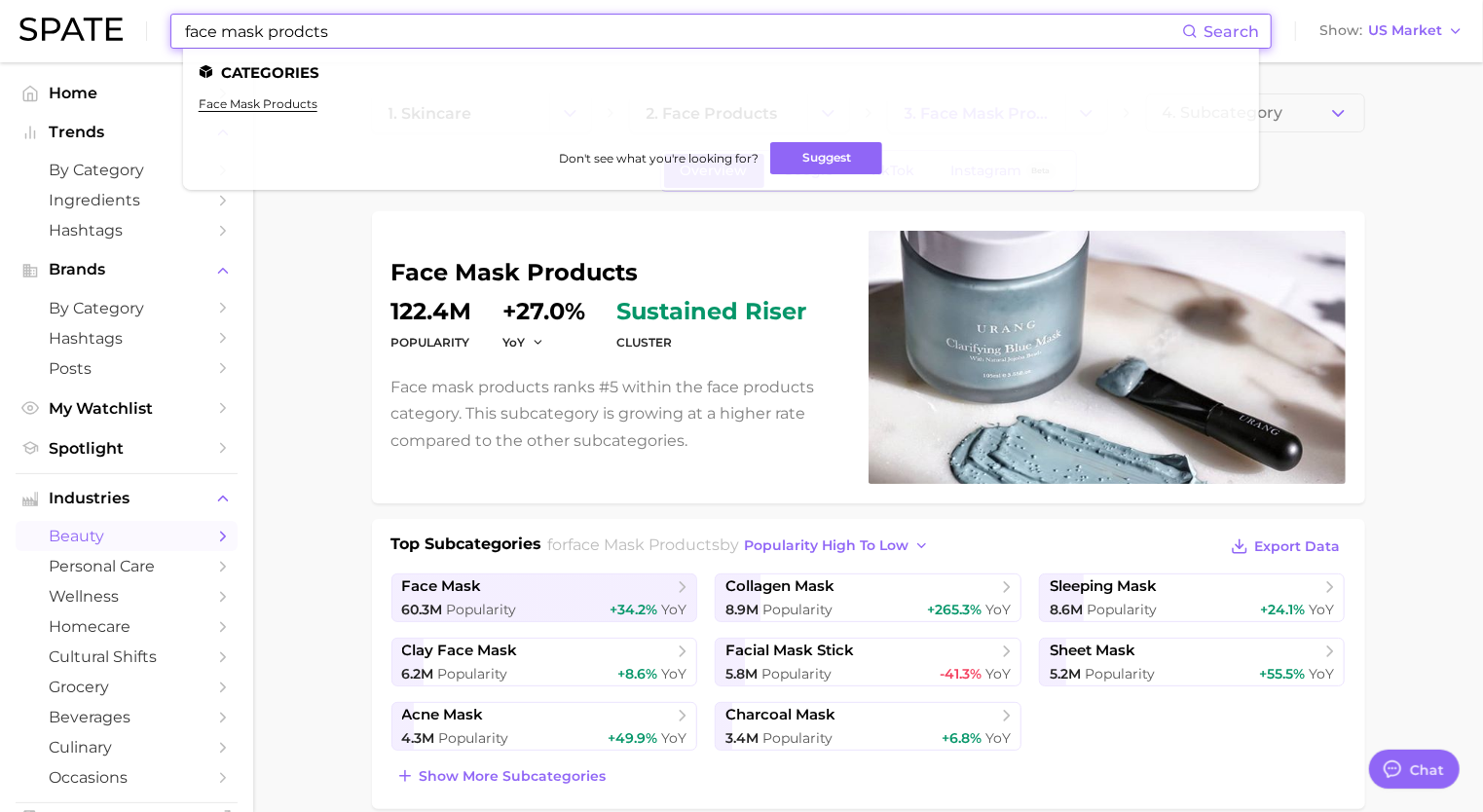
click at [525, 36] on input "face mask prodcts" at bounding box center [683, 31] width 1000 height 33
drag, startPoint x: 382, startPoint y: 31, endPoint x: 133, endPoint y: -10, distance: 252.4
click at [133, 0] on html "face mask prodcts Search Categories face mask products Don't see what you're lo…" at bounding box center [741, 406] width 1483 height 812
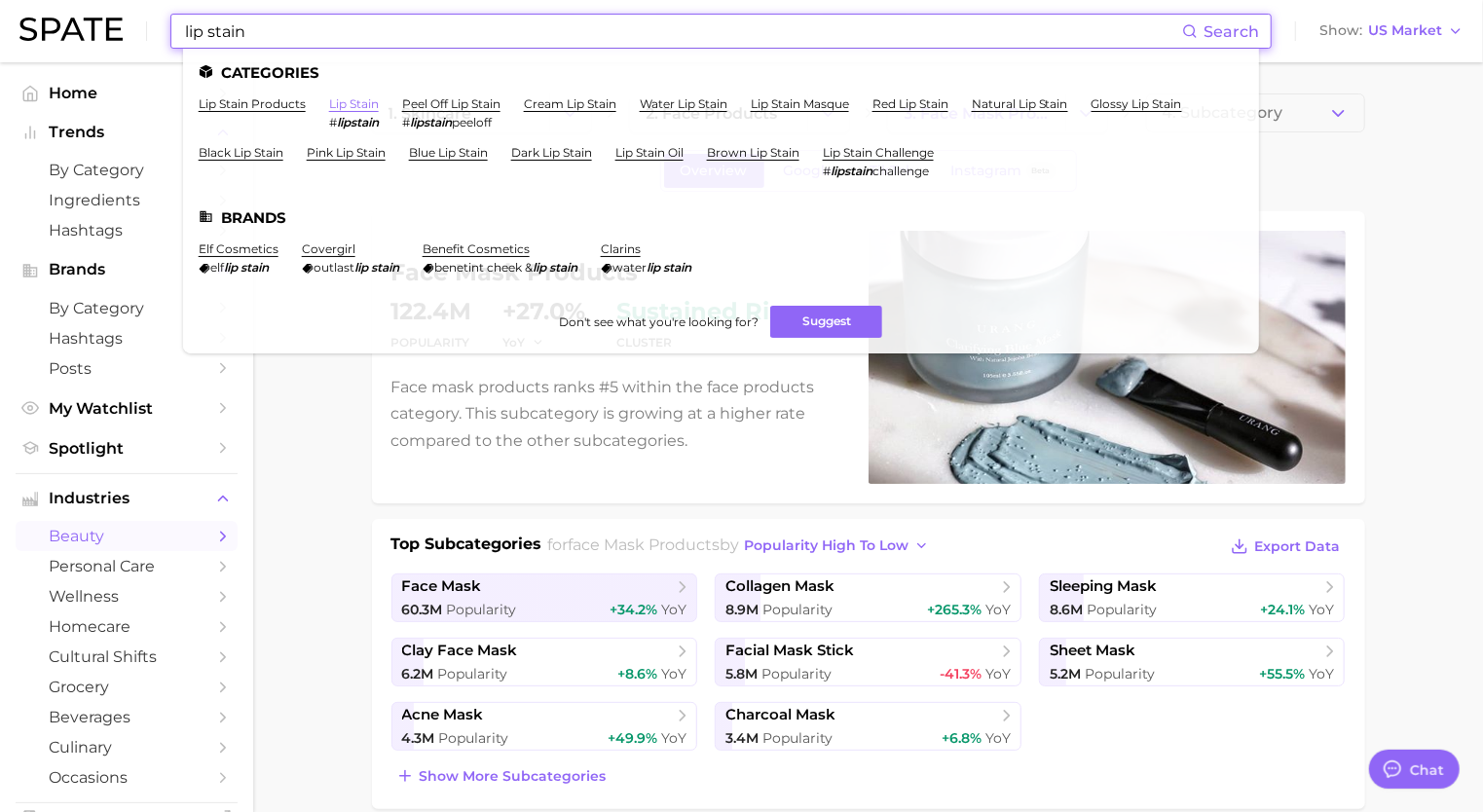
type input "lip stain"
click at [358, 103] on link "lip stain" at bounding box center [353, 103] width 50 height 15
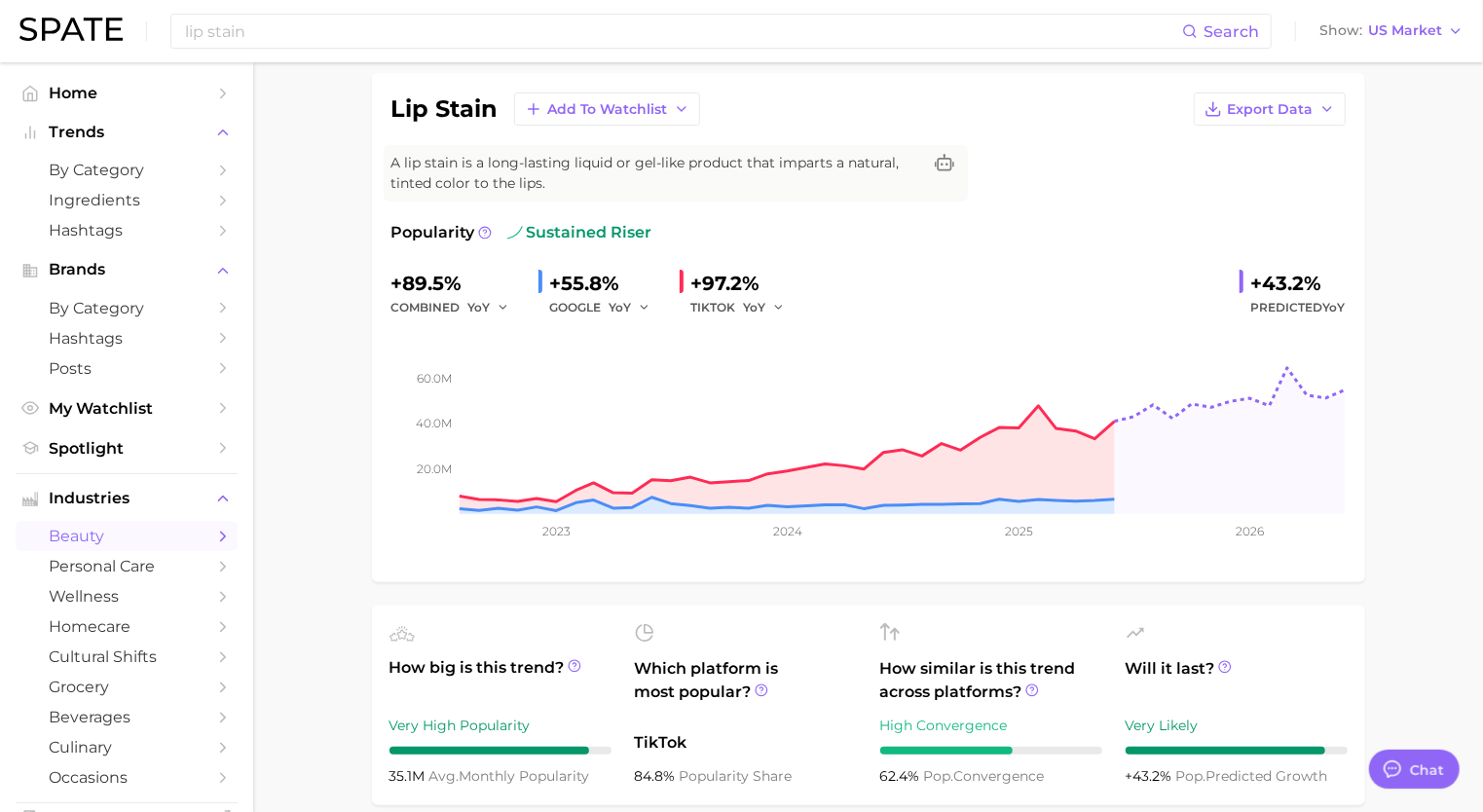
scroll to position [147, 0]
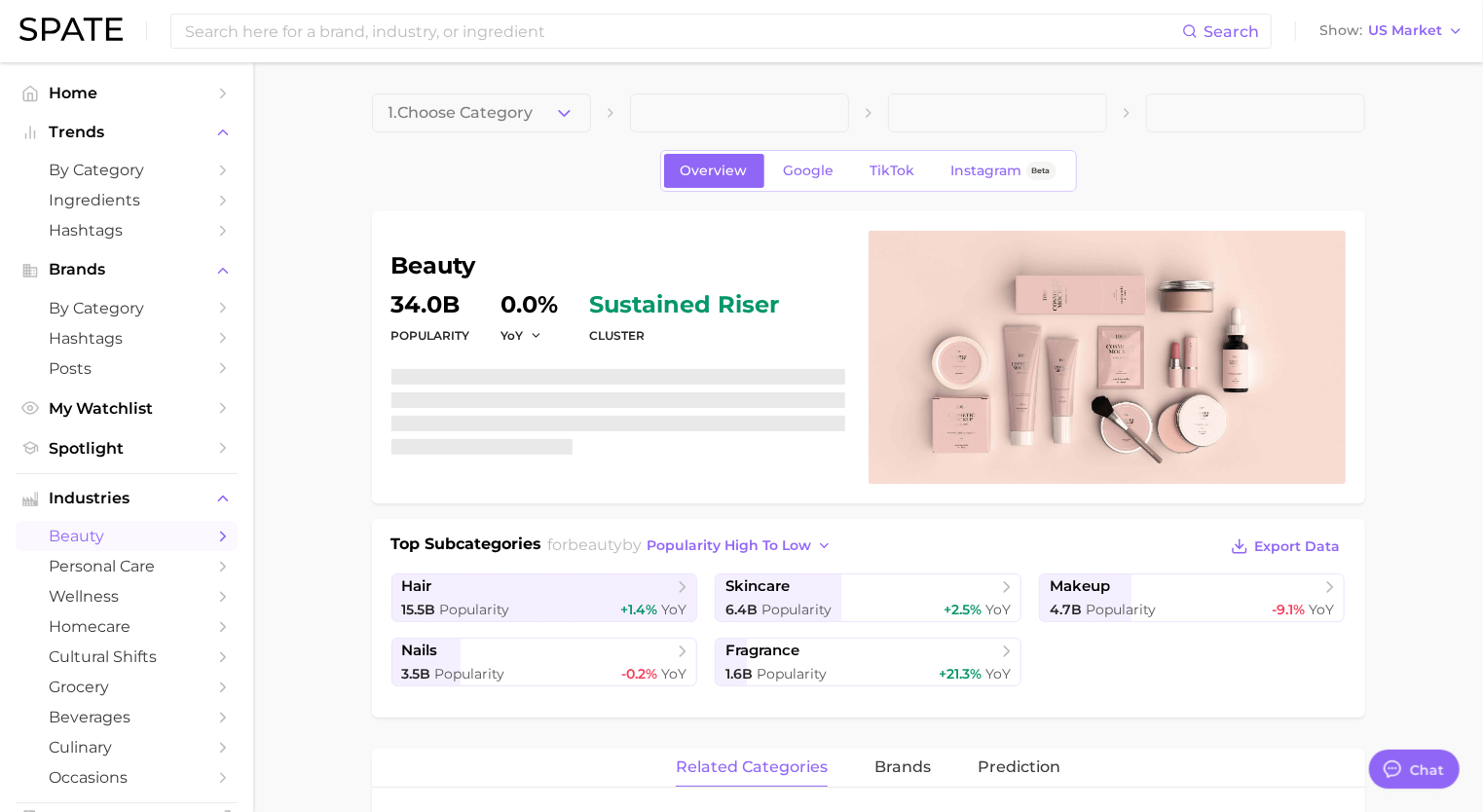
type textarea "x"
click at [235, 50] on div "Search Show US Market" at bounding box center [741, 31] width 1444 height 62
click at [229, 34] on input at bounding box center [683, 31] width 1000 height 33
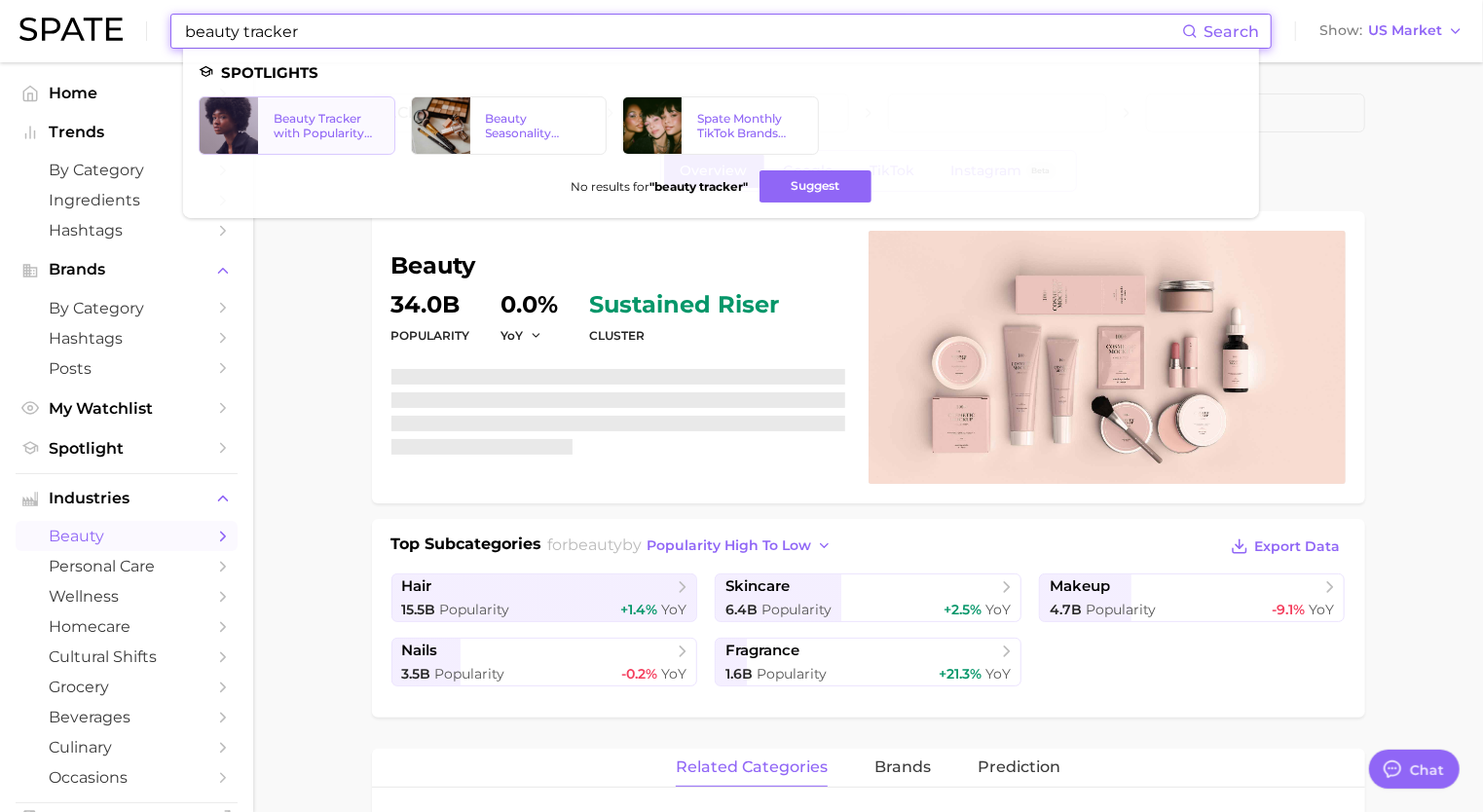
type input "beauty tracker"
click at [326, 114] on div "Beauty Tracker with Popularity Index" at bounding box center [326, 126] width 105 height 29
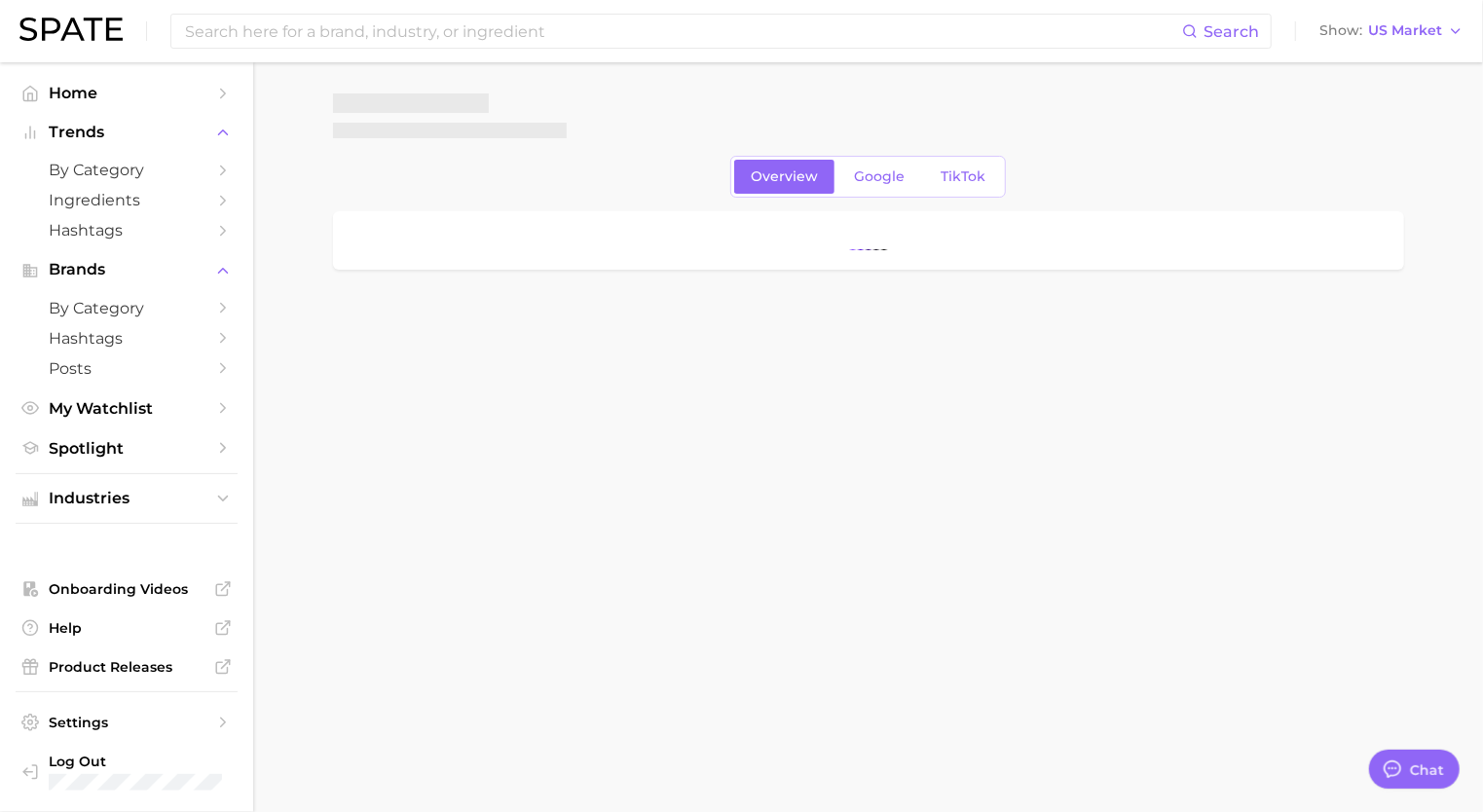
scroll to position [9310, 0]
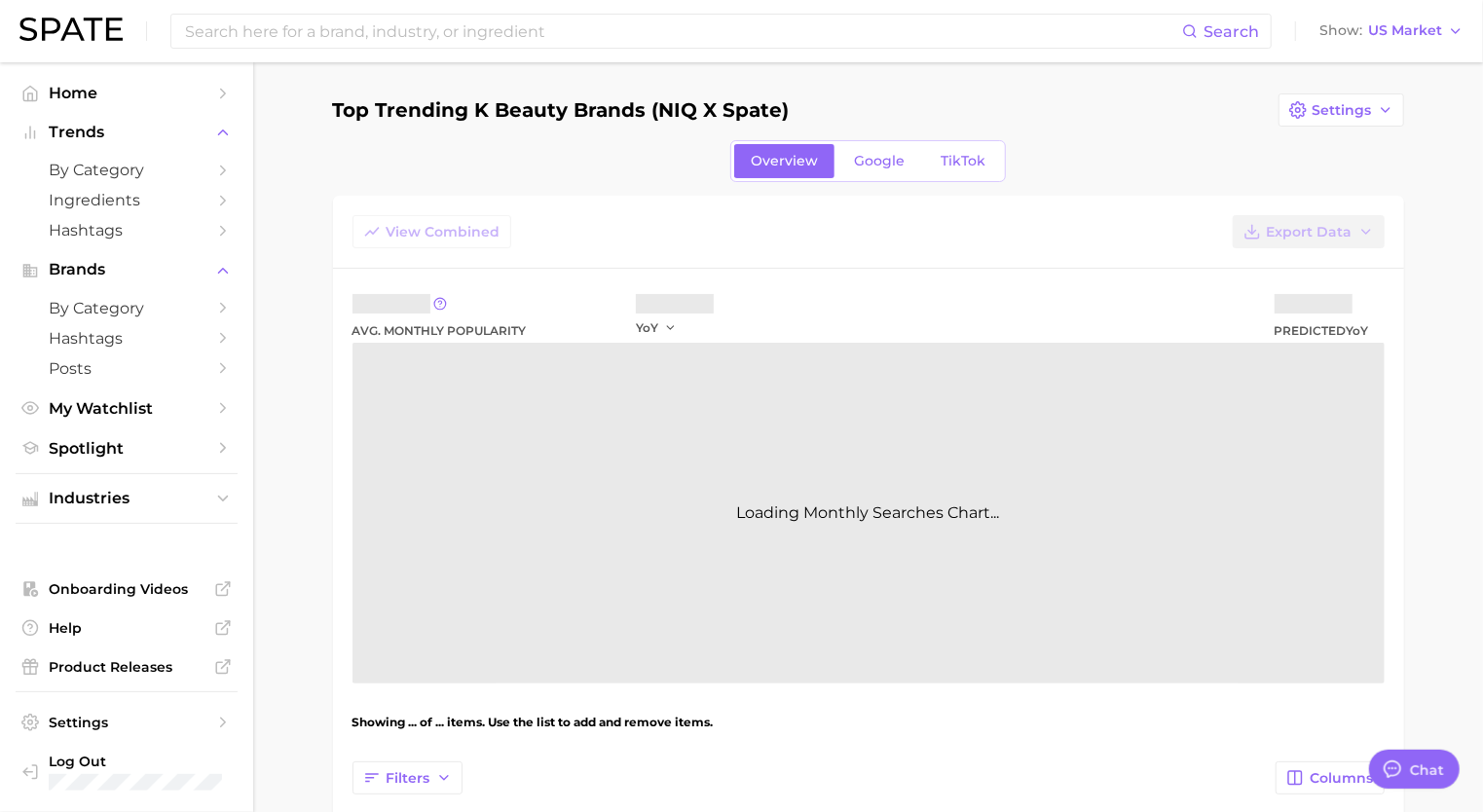
type textarea "x"
